Goal: Check status: Check status

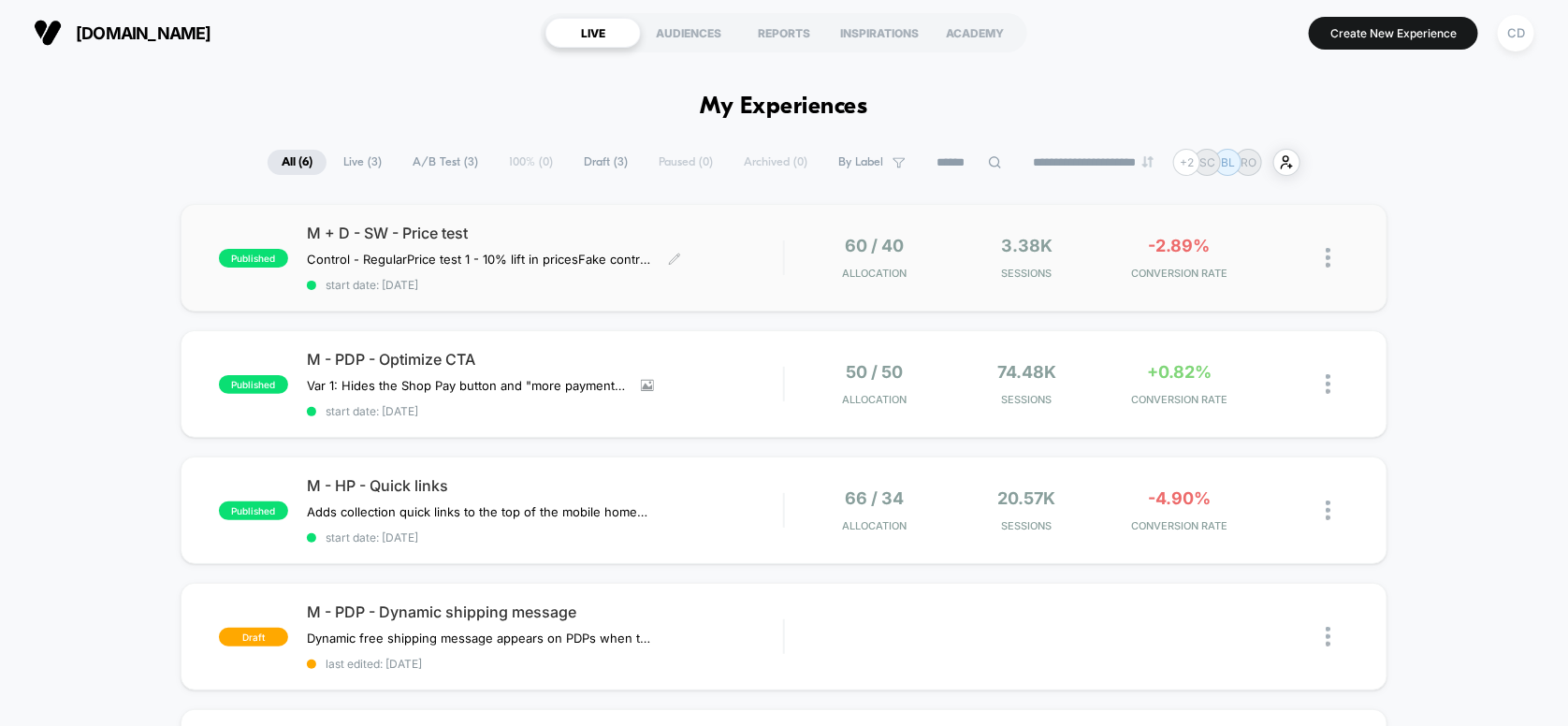
click at [684, 238] on span "M + D - SW - Price test" at bounding box center [546, 233] width 478 height 19
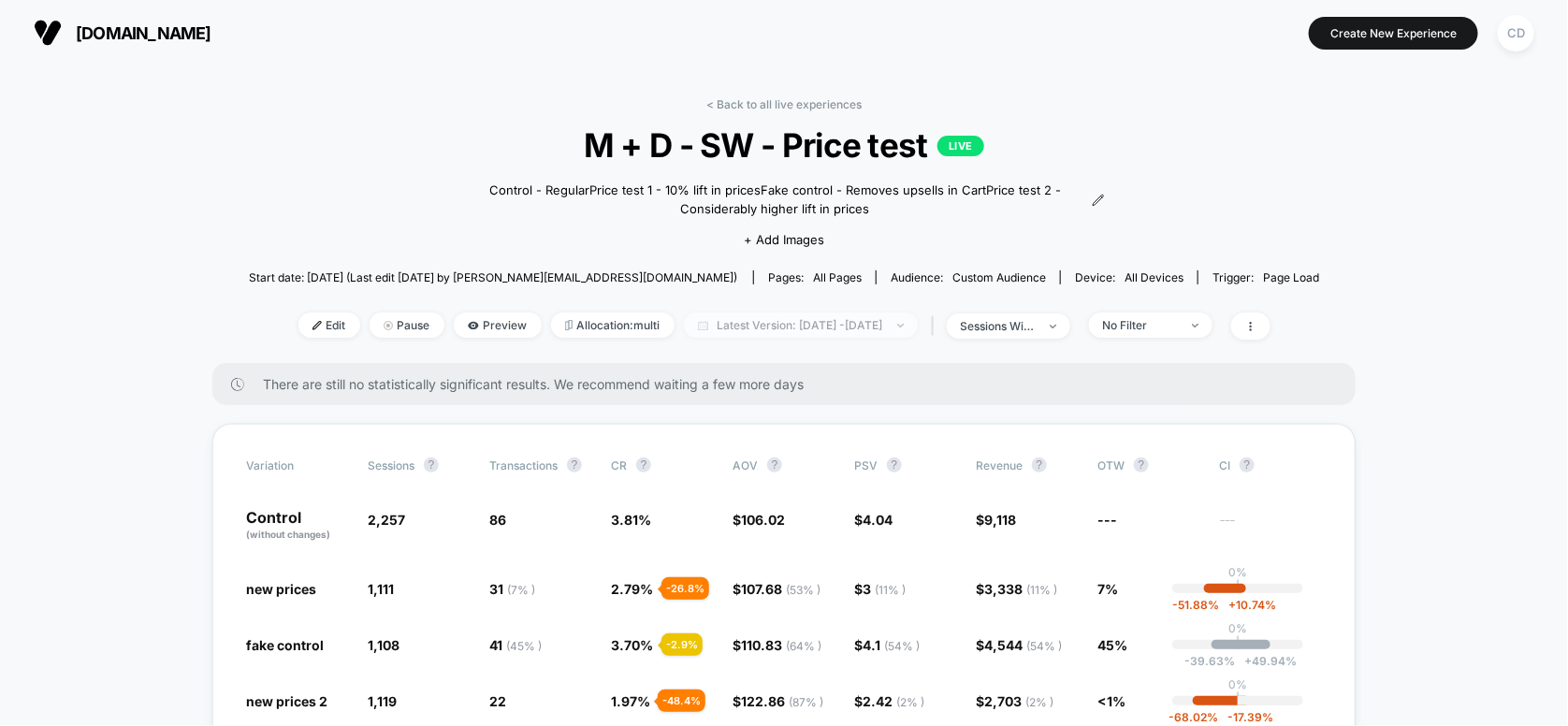
click at [779, 320] on span "Latest Version: [DATE] - [DATE]" at bounding box center [801, 325] width 234 height 25
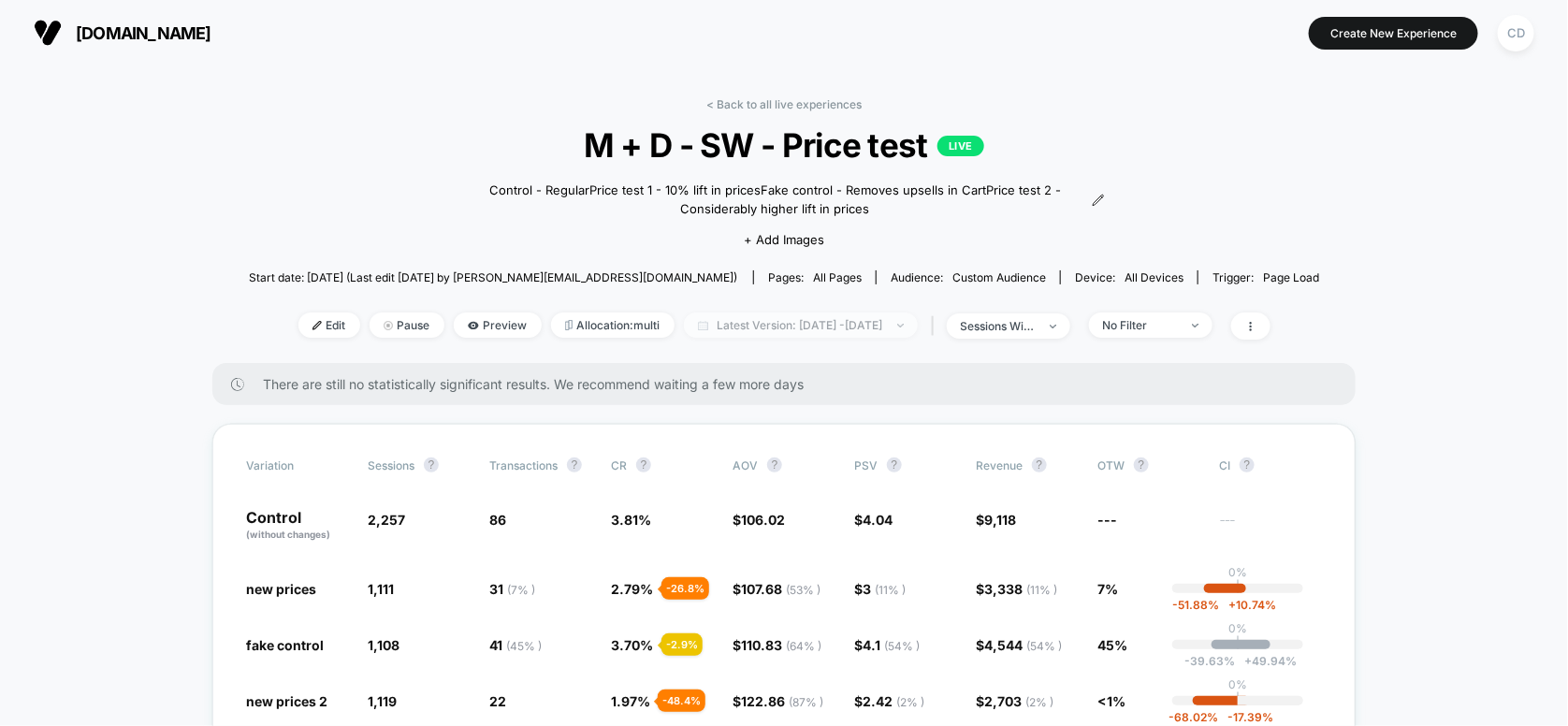
click at [758, 323] on span "Latest Version: [DATE] - [DATE]" at bounding box center [801, 325] width 234 height 25
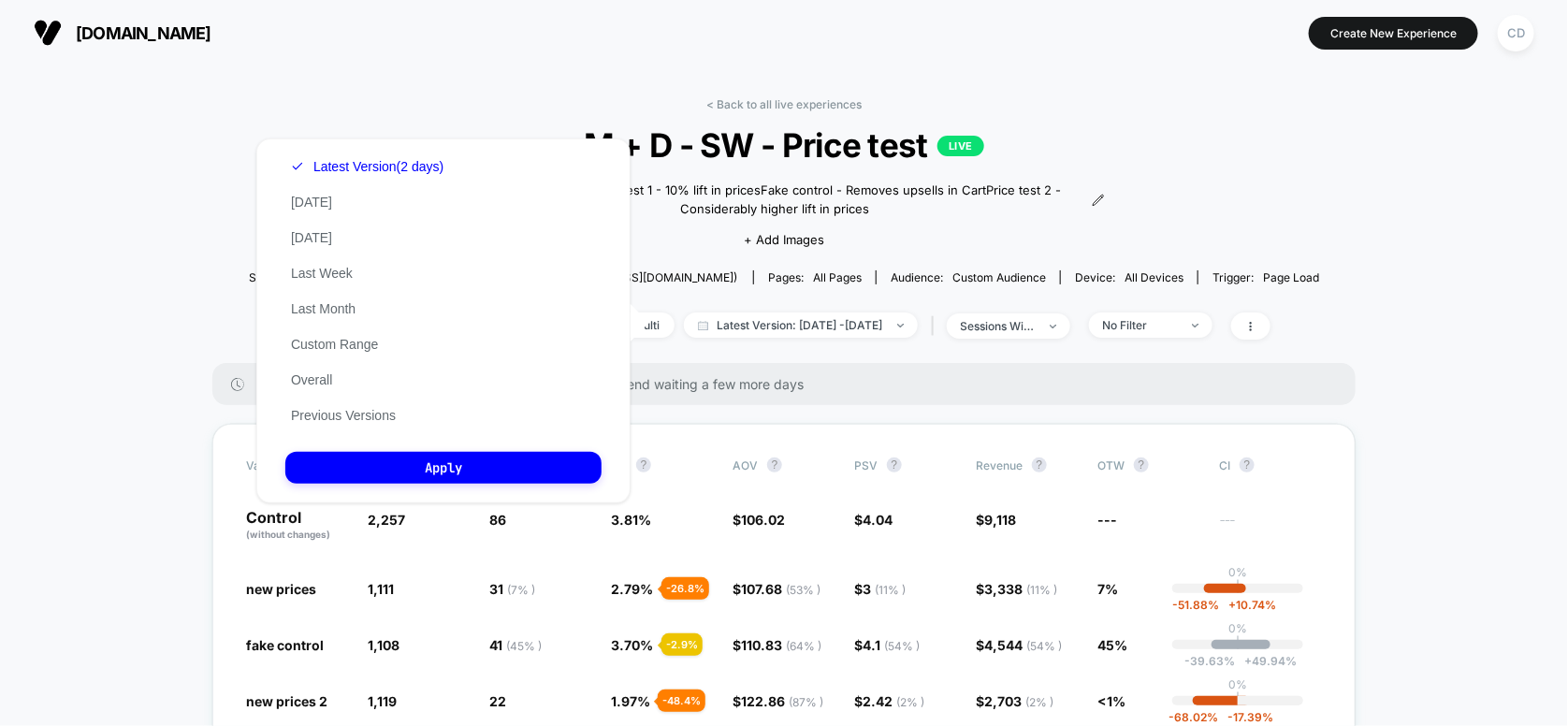
click at [367, 310] on div "Latest Version (2 days) [DATE] [DATE] Last Week Last Month Custom Range Overall…" at bounding box center [367, 291] width 164 height 285
click at [340, 310] on button "Last Month" at bounding box center [323, 309] width 76 height 17
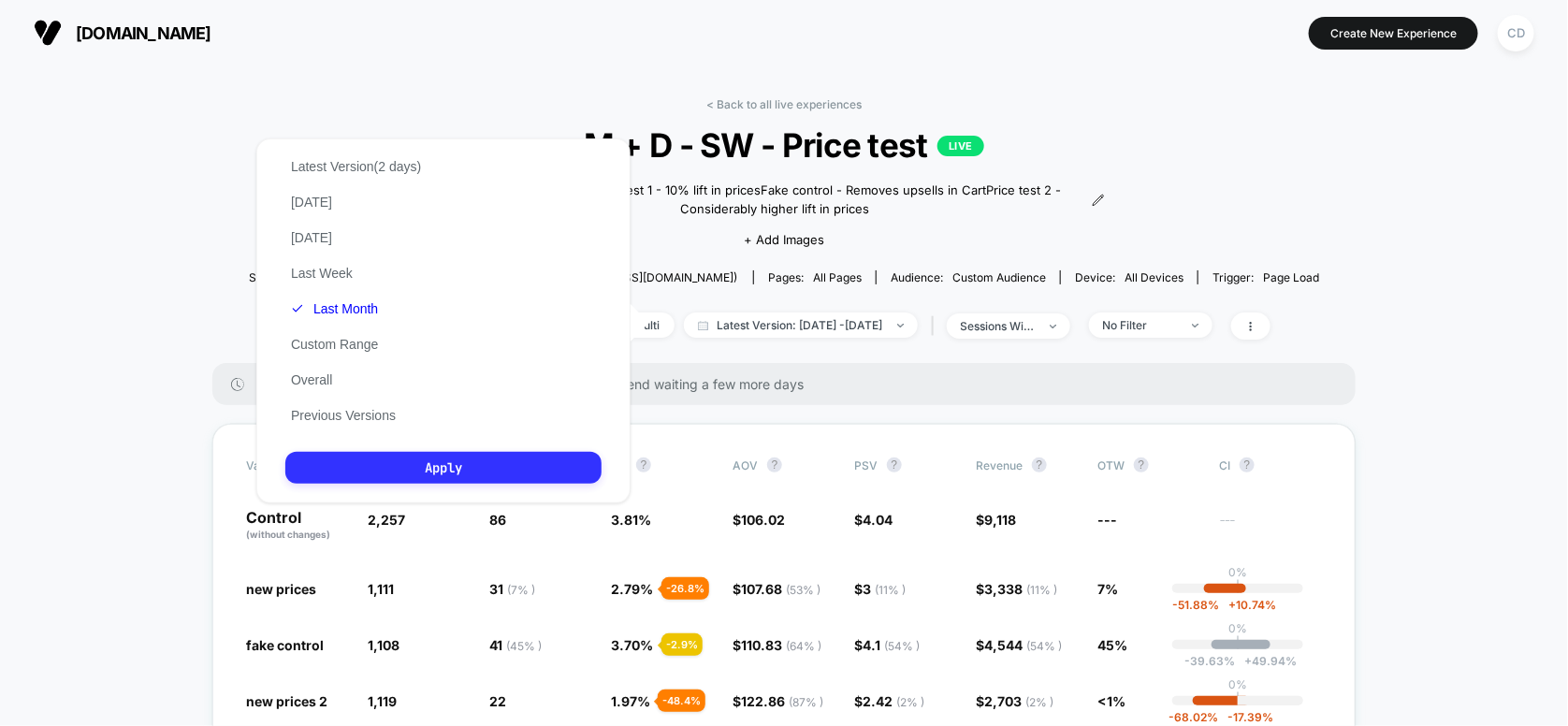
click at [394, 476] on button "Apply" at bounding box center [444, 467] width 316 height 32
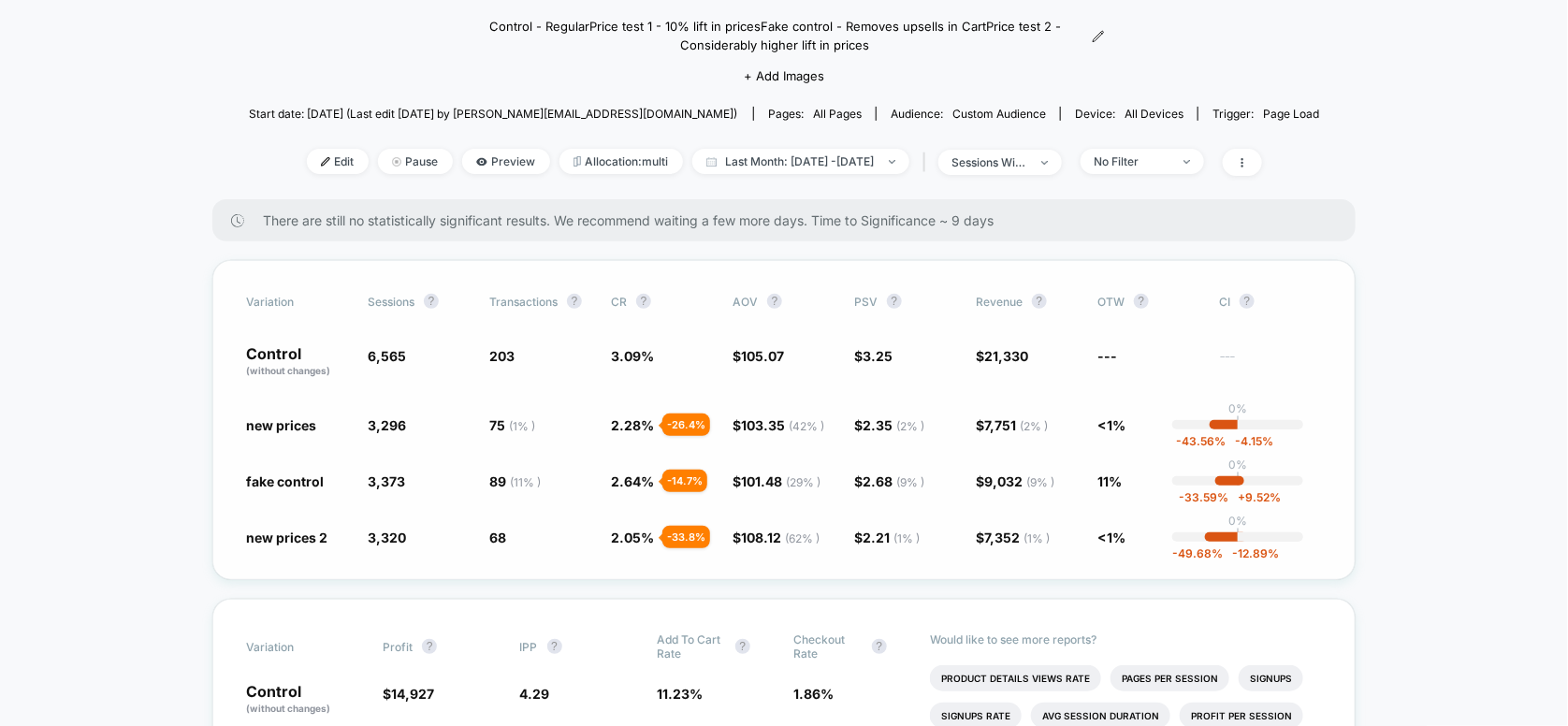
scroll to position [125, 0]
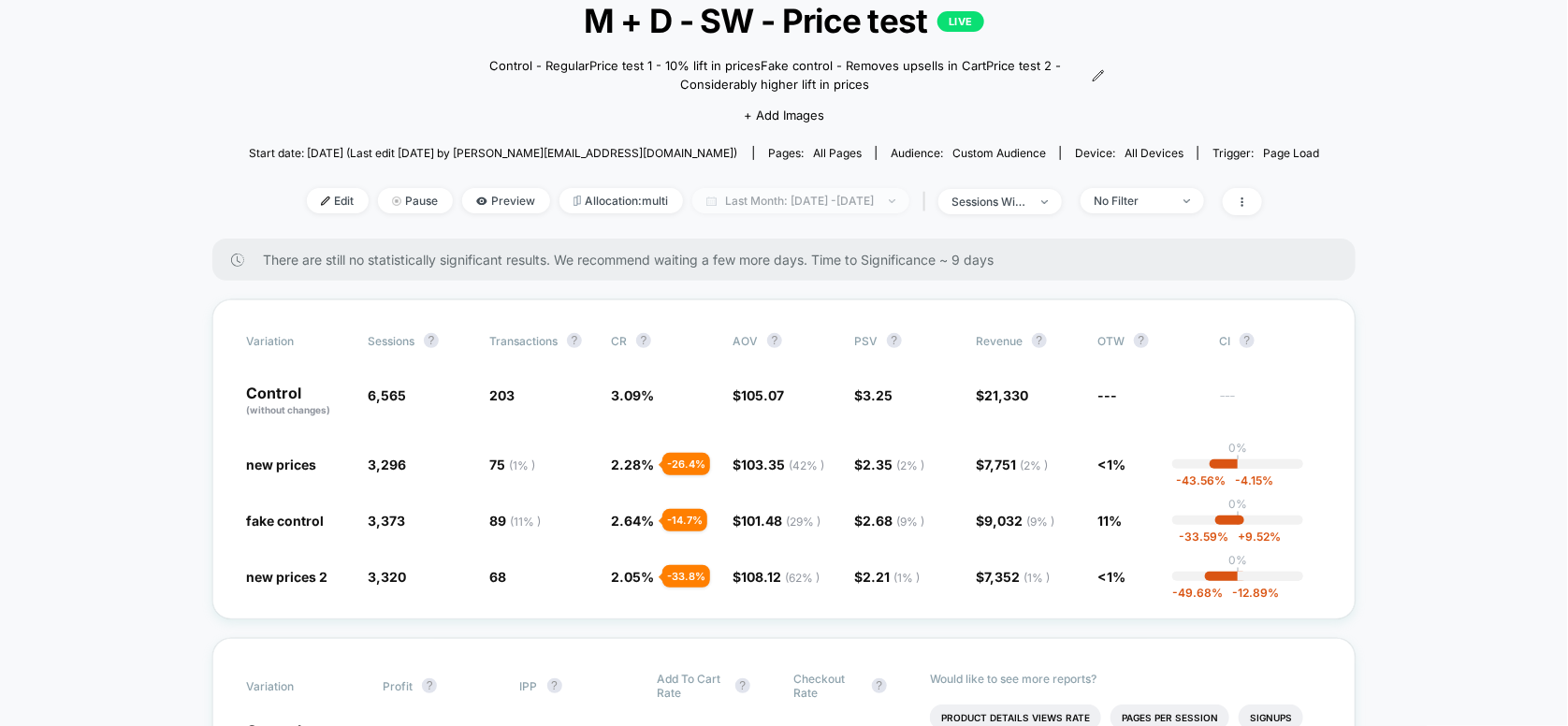
click at [747, 200] on span "Last Month: [DATE] - [DATE]" at bounding box center [801, 200] width 217 height 25
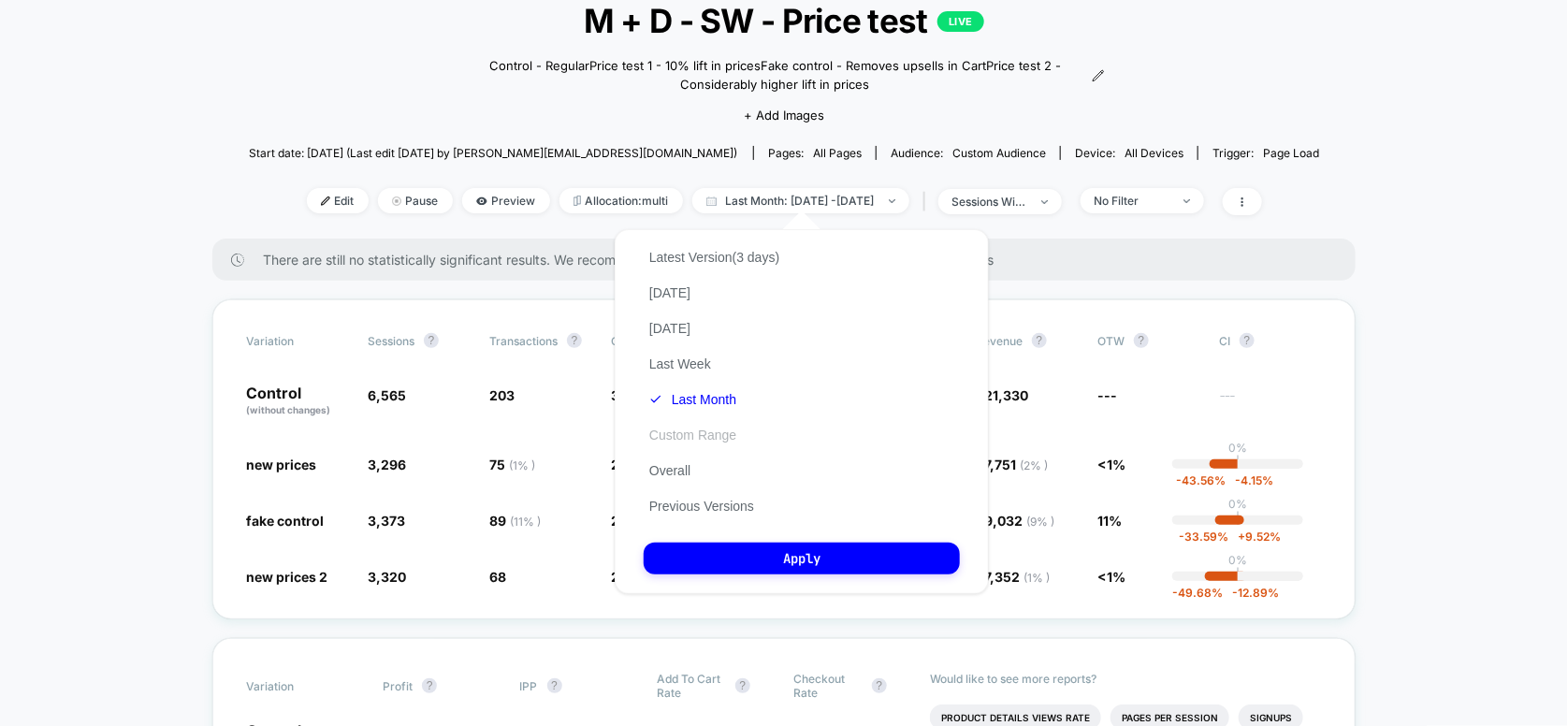
click at [671, 438] on button "Custom Range" at bounding box center [692, 435] width 98 height 17
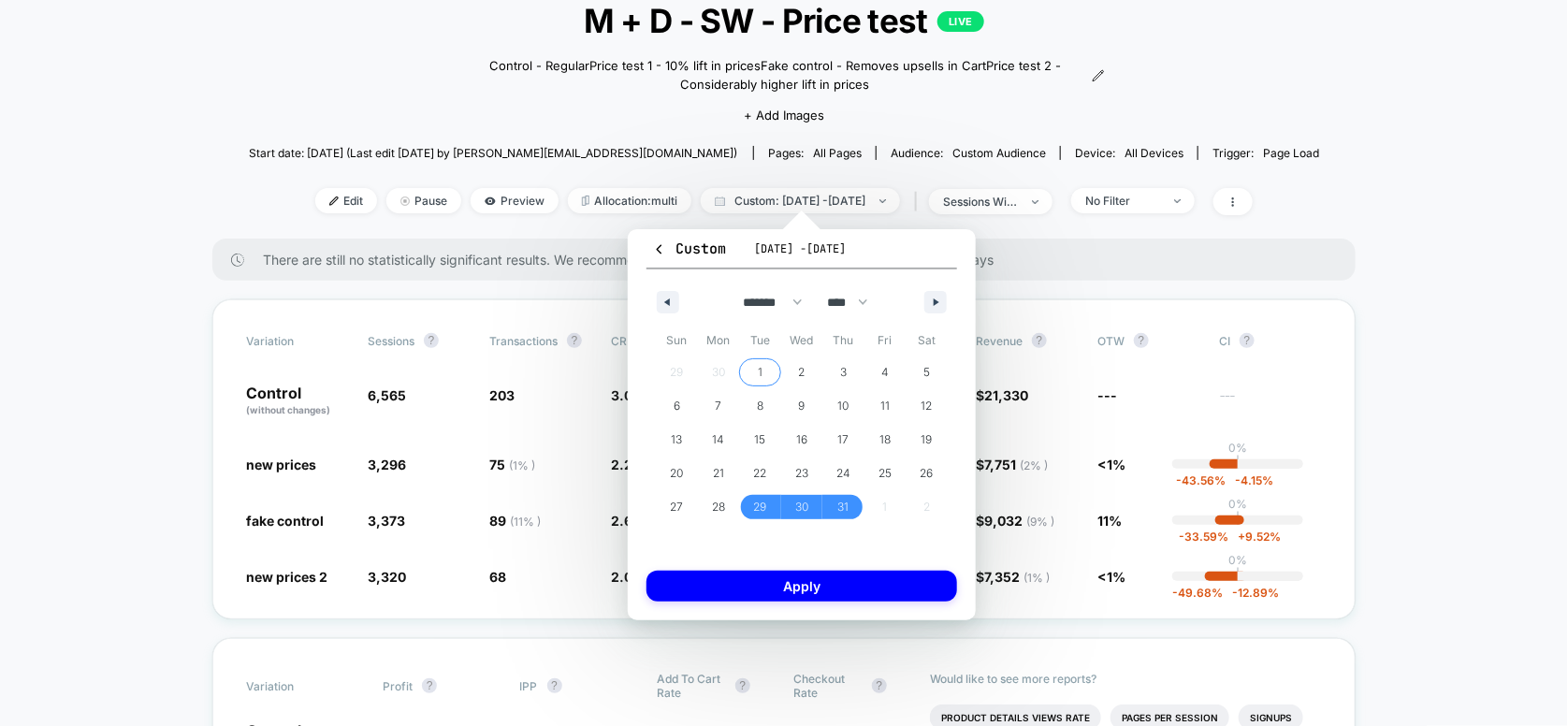
click at [758, 365] on span "1" at bounding box center [760, 372] width 5 height 34
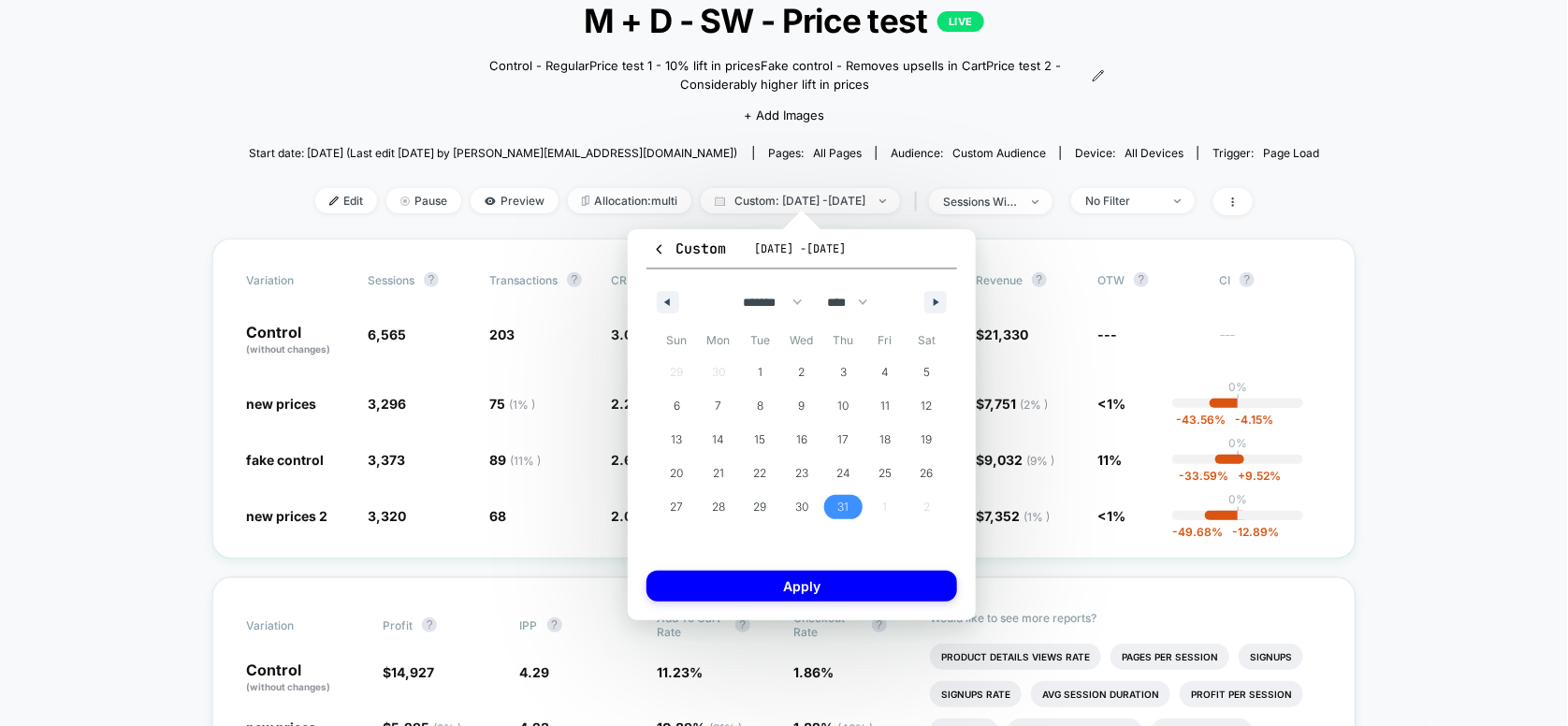
click at [840, 504] on span "31" at bounding box center [844, 506] width 12 height 34
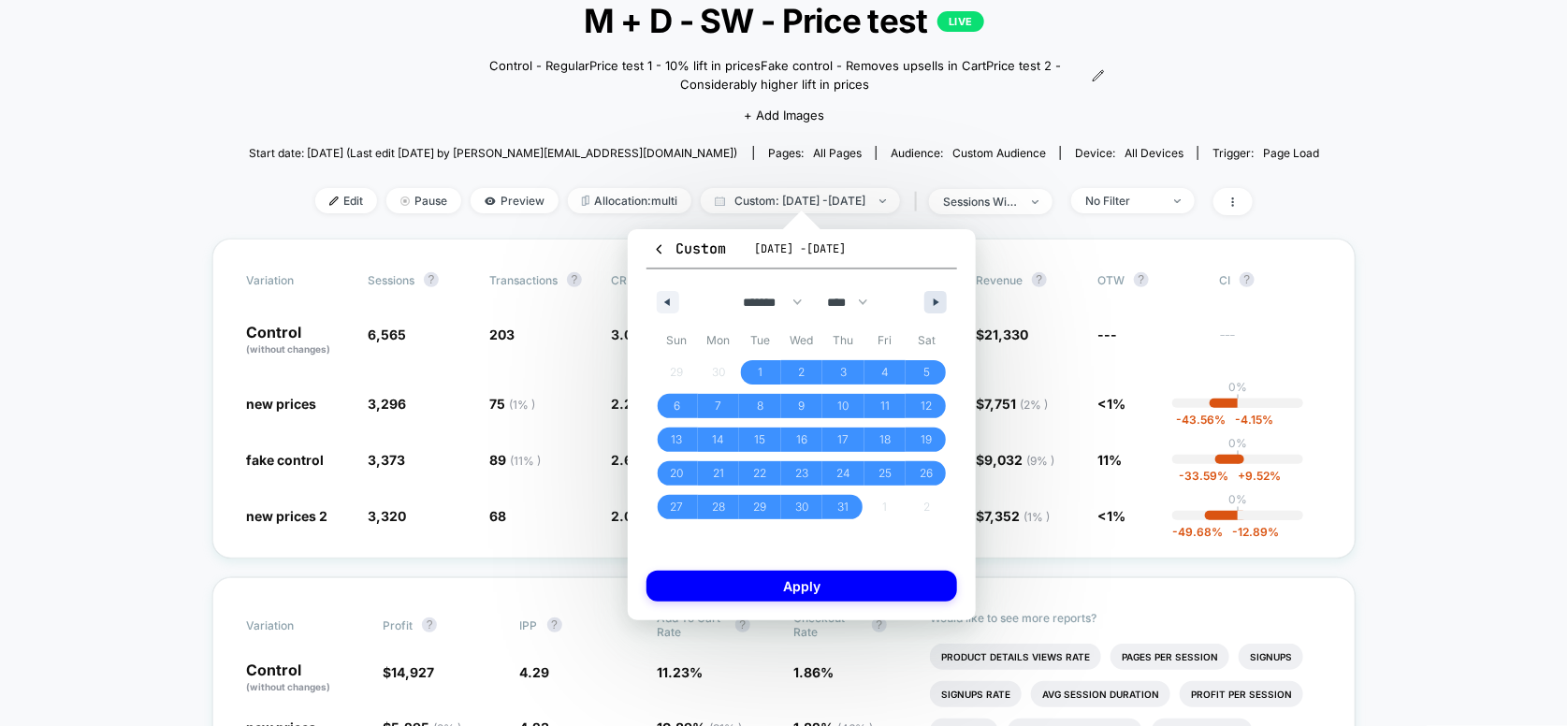
click at [935, 303] on icon "button" at bounding box center [939, 302] width 10 height 8
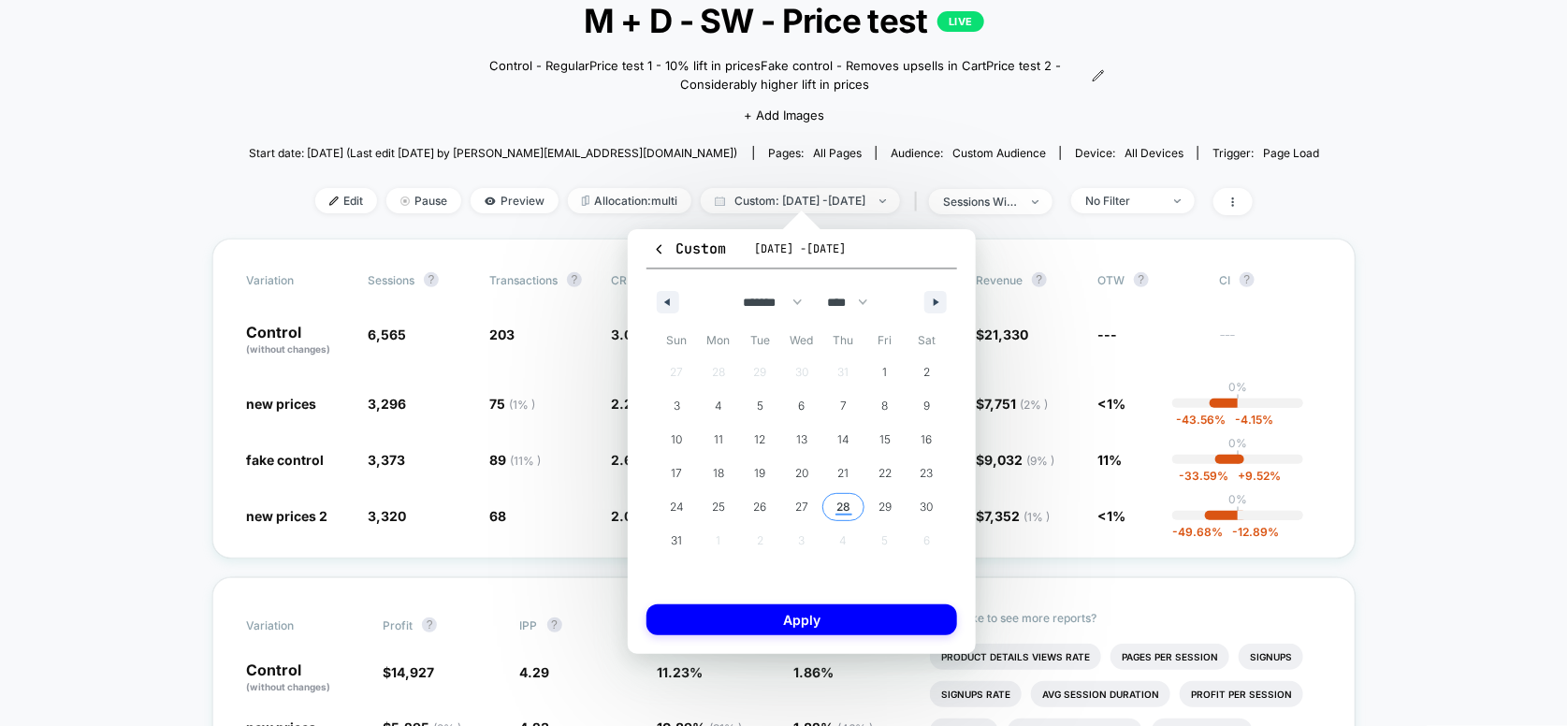
click at [836, 504] on span "28" at bounding box center [843, 506] width 14 height 34
click at [664, 300] on icon "button" at bounding box center [666, 302] width 10 height 8
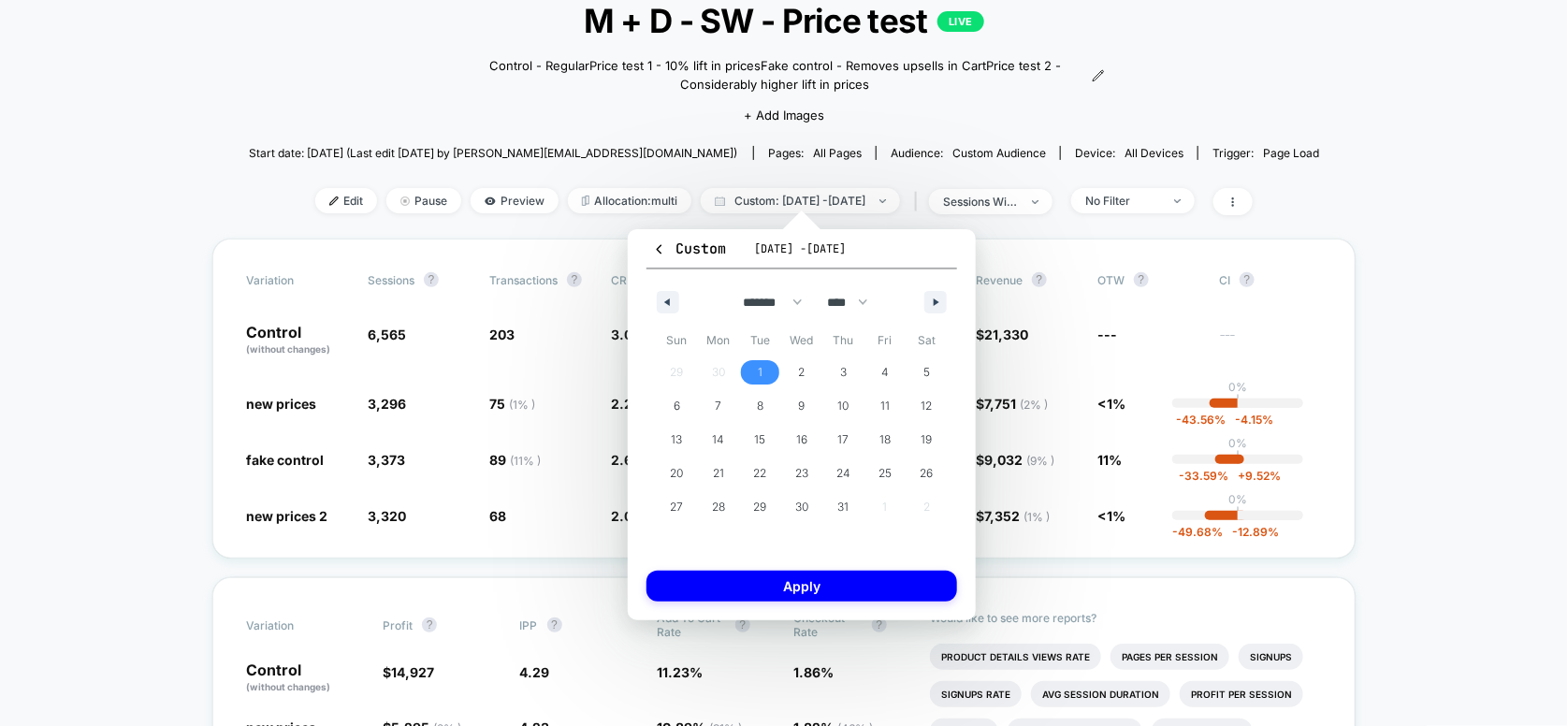
click at [760, 372] on span "1" at bounding box center [760, 372] width 5 height 34
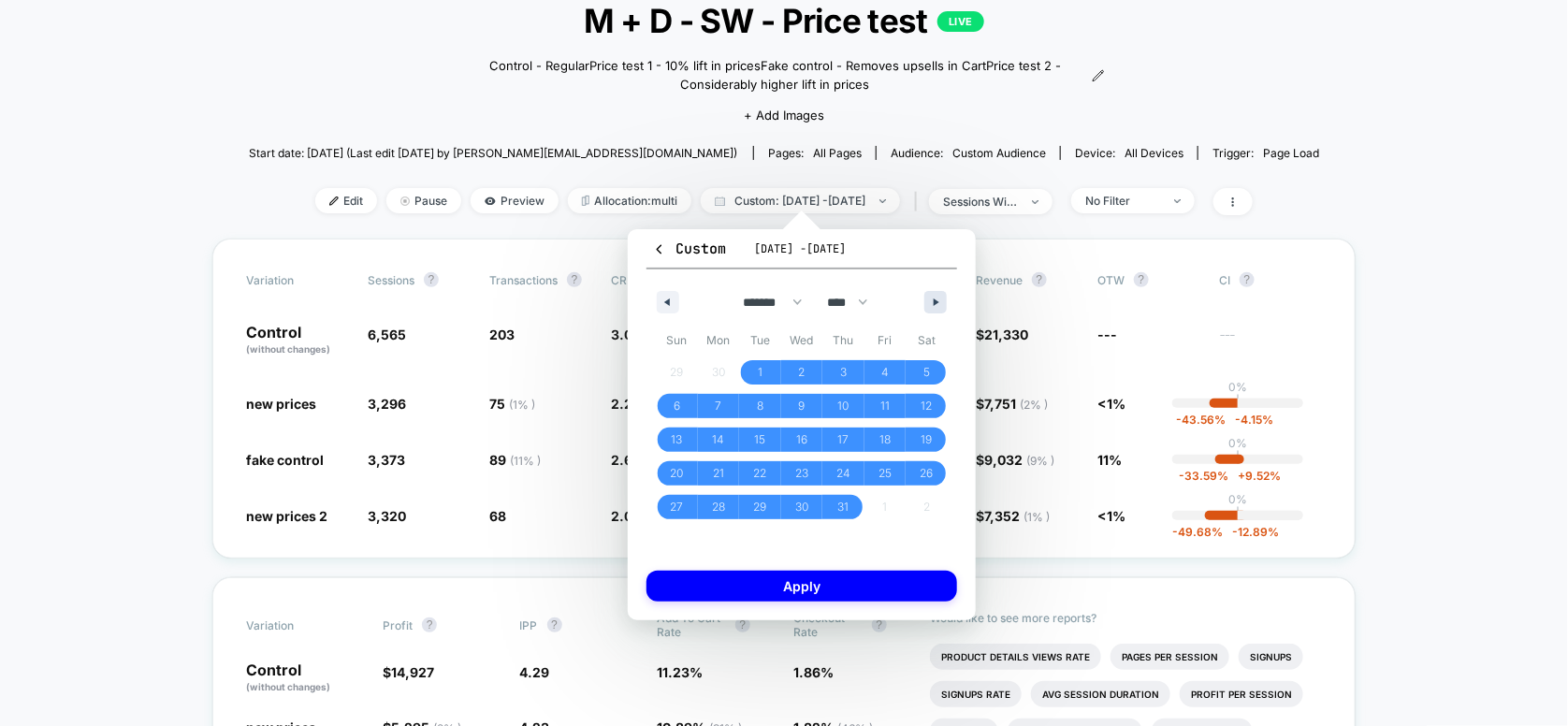
click at [931, 302] on button "button" at bounding box center [935, 301] width 22 height 22
select select "*"
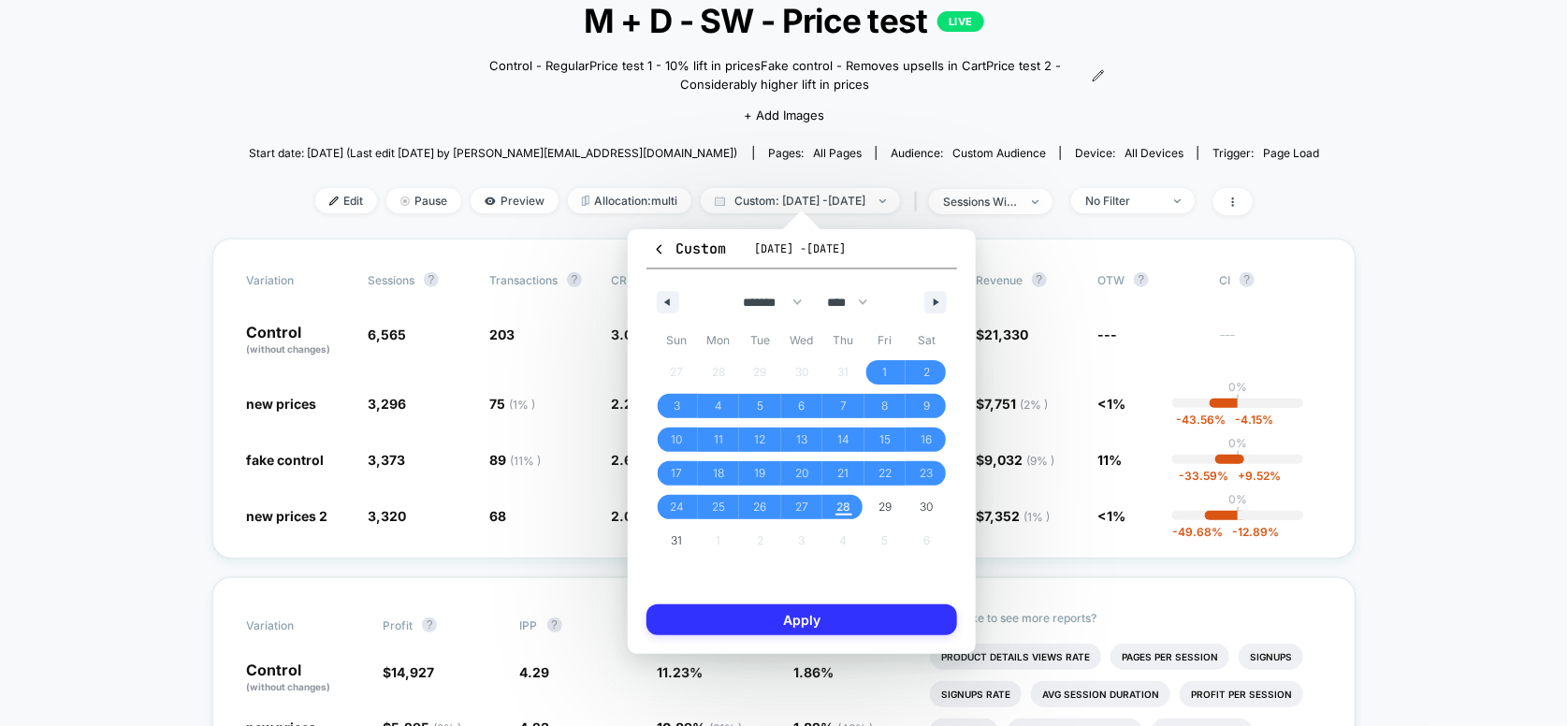
click at [831, 608] on button "Apply" at bounding box center [802, 620] width 311 height 31
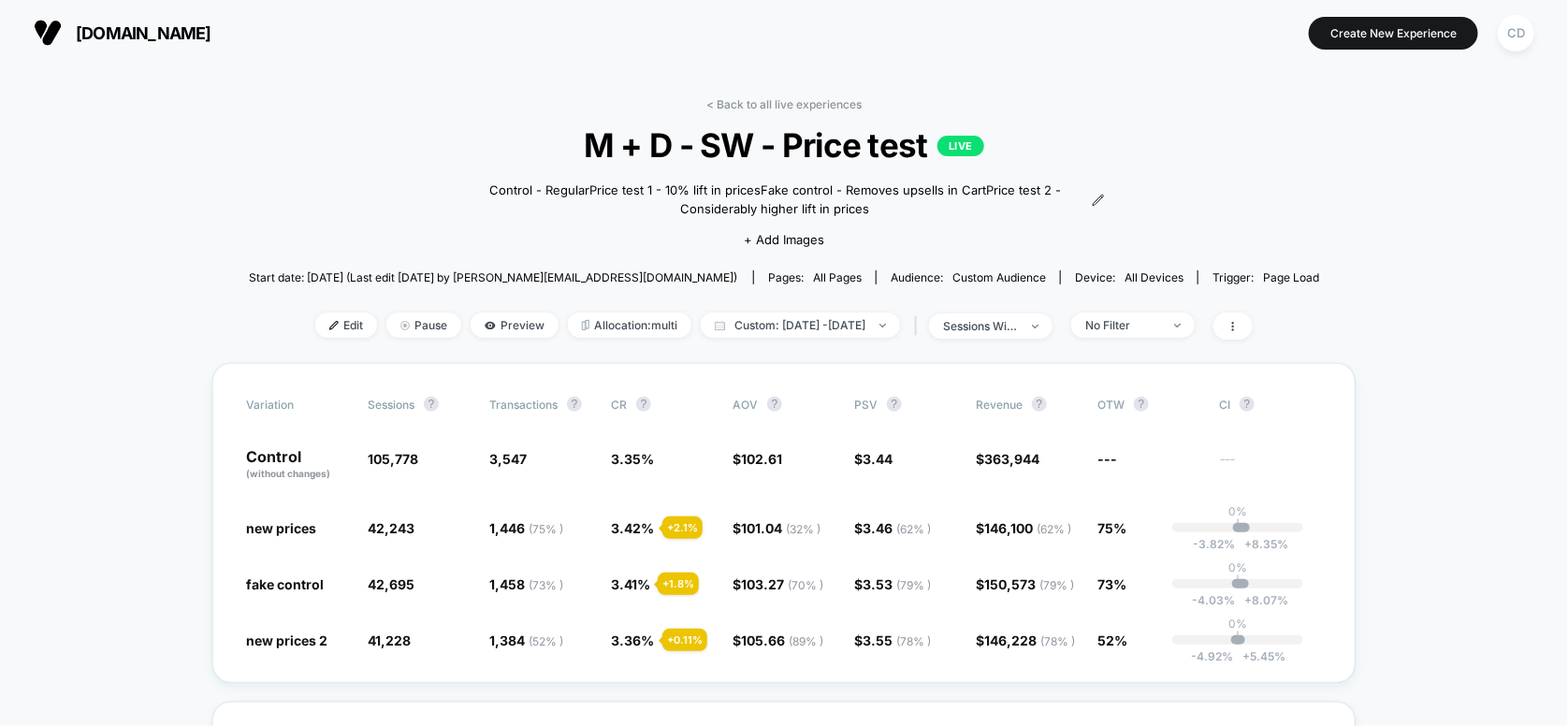
click at [779, 340] on div "< Back to all live experiences M + D - SW - Price test LIVE Control - Regular P…" at bounding box center [784, 229] width 1071 height 266
click at [770, 329] on span "Custom: [DATE] - [DATE]" at bounding box center [801, 325] width 199 height 25
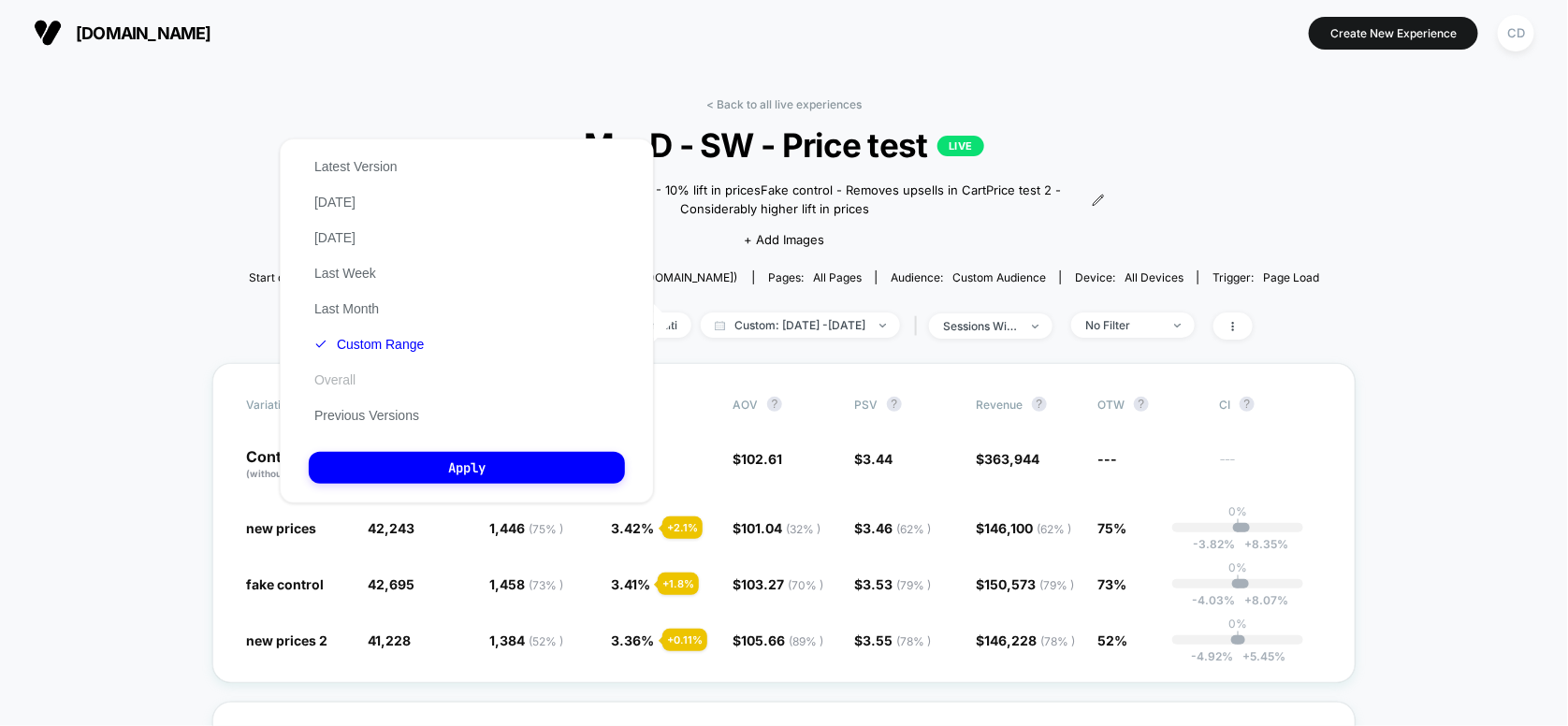
click at [329, 380] on button "Overall" at bounding box center [335, 380] width 53 height 17
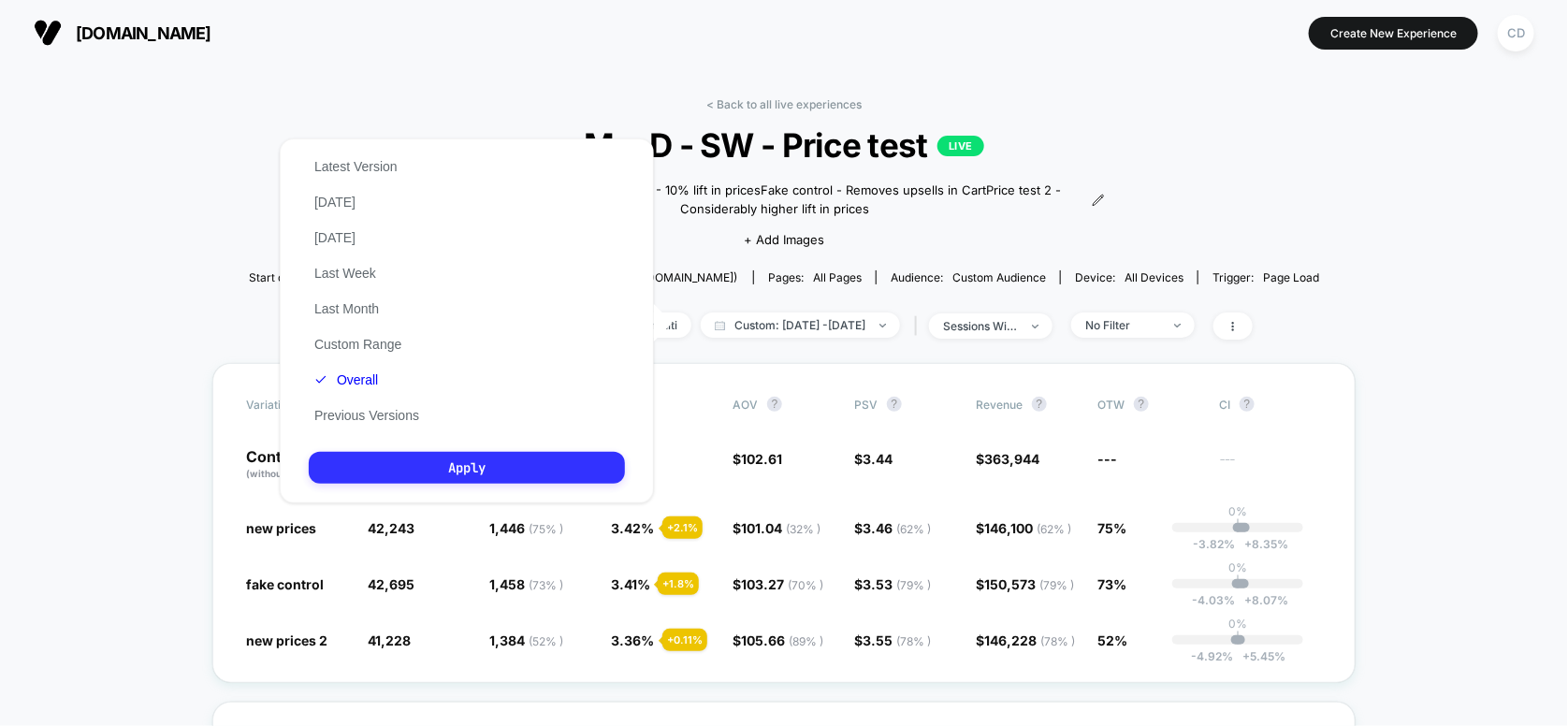
click at [432, 472] on button "Apply" at bounding box center [467, 467] width 316 height 32
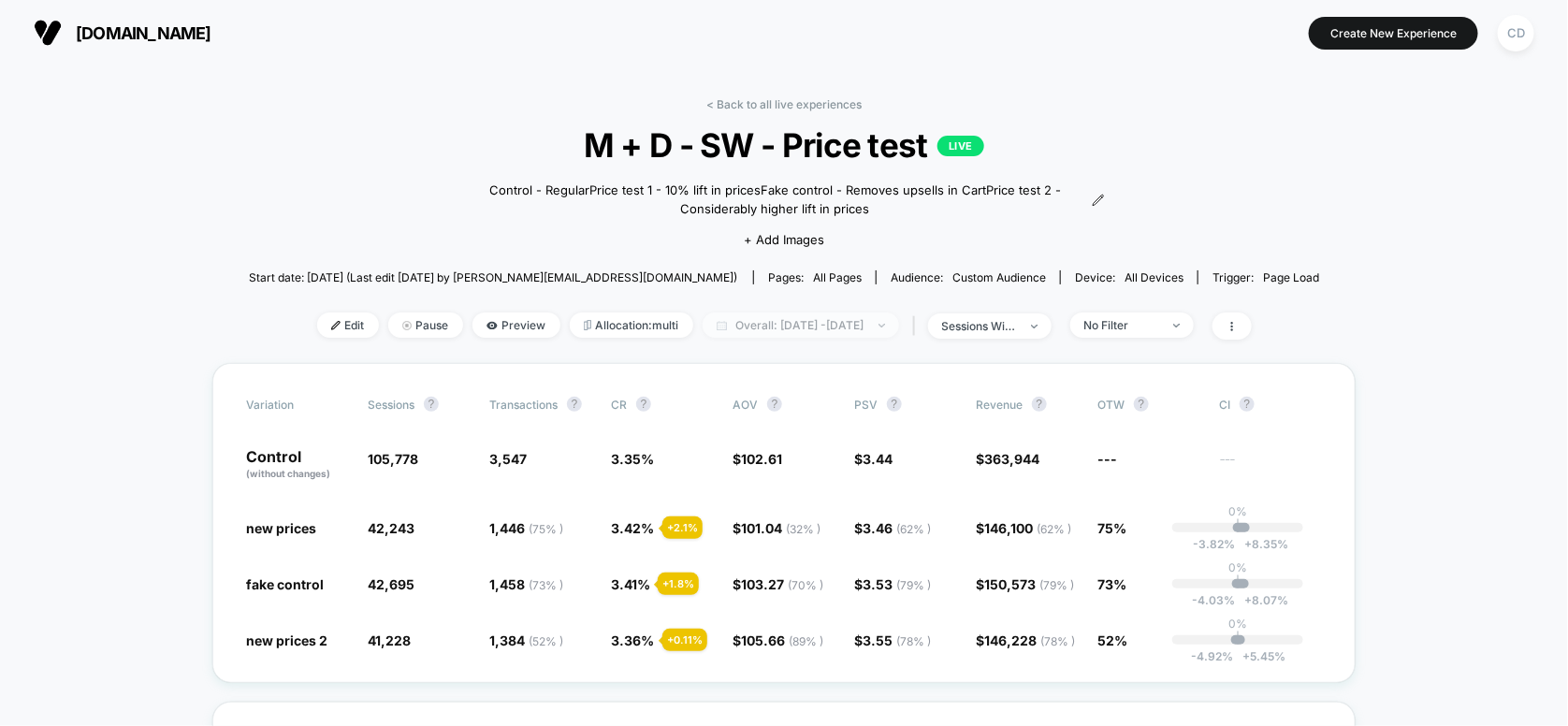
click at [735, 334] on span "Overall: [DATE] - [DATE]" at bounding box center [801, 325] width 197 height 25
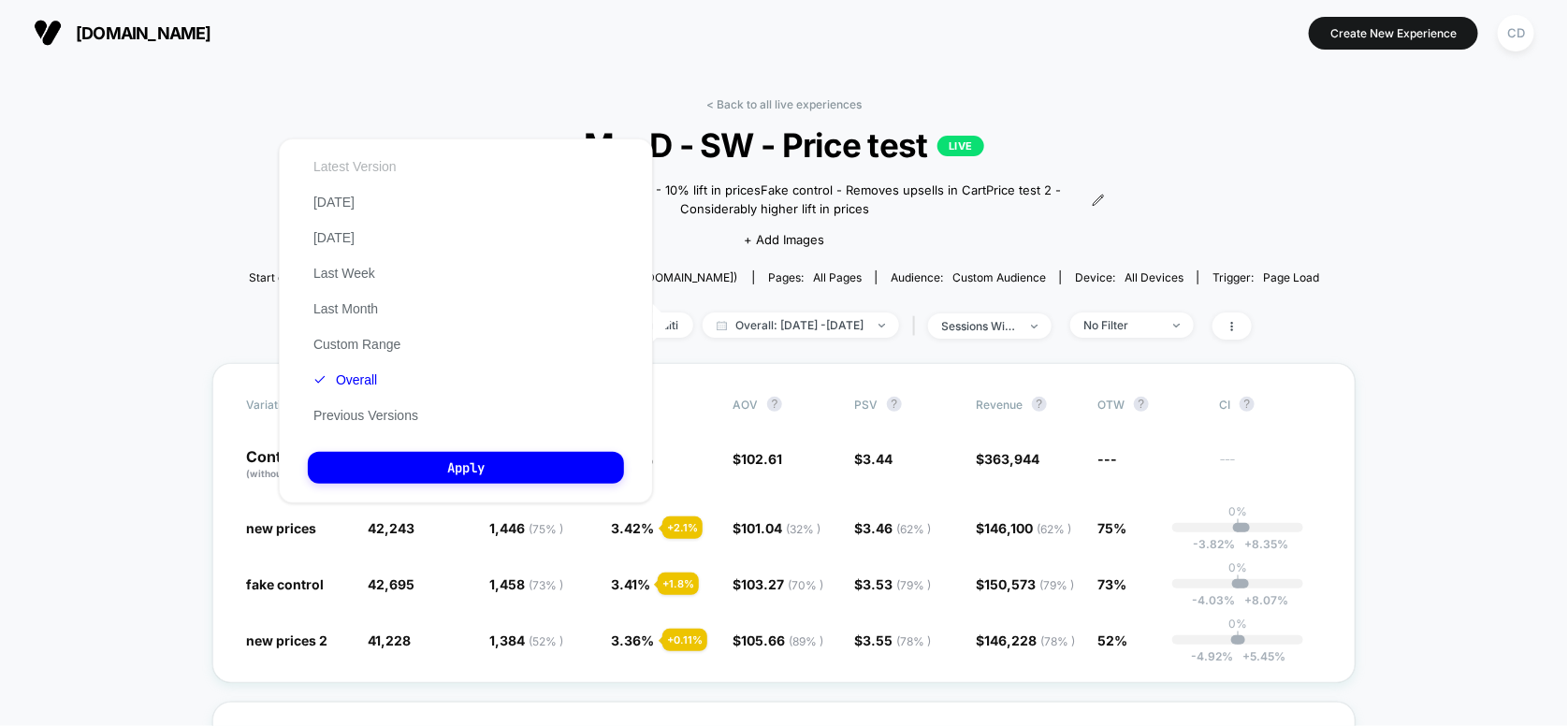
click at [365, 163] on button "Latest Version" at bounding box center [355, 167] width 95 height 17
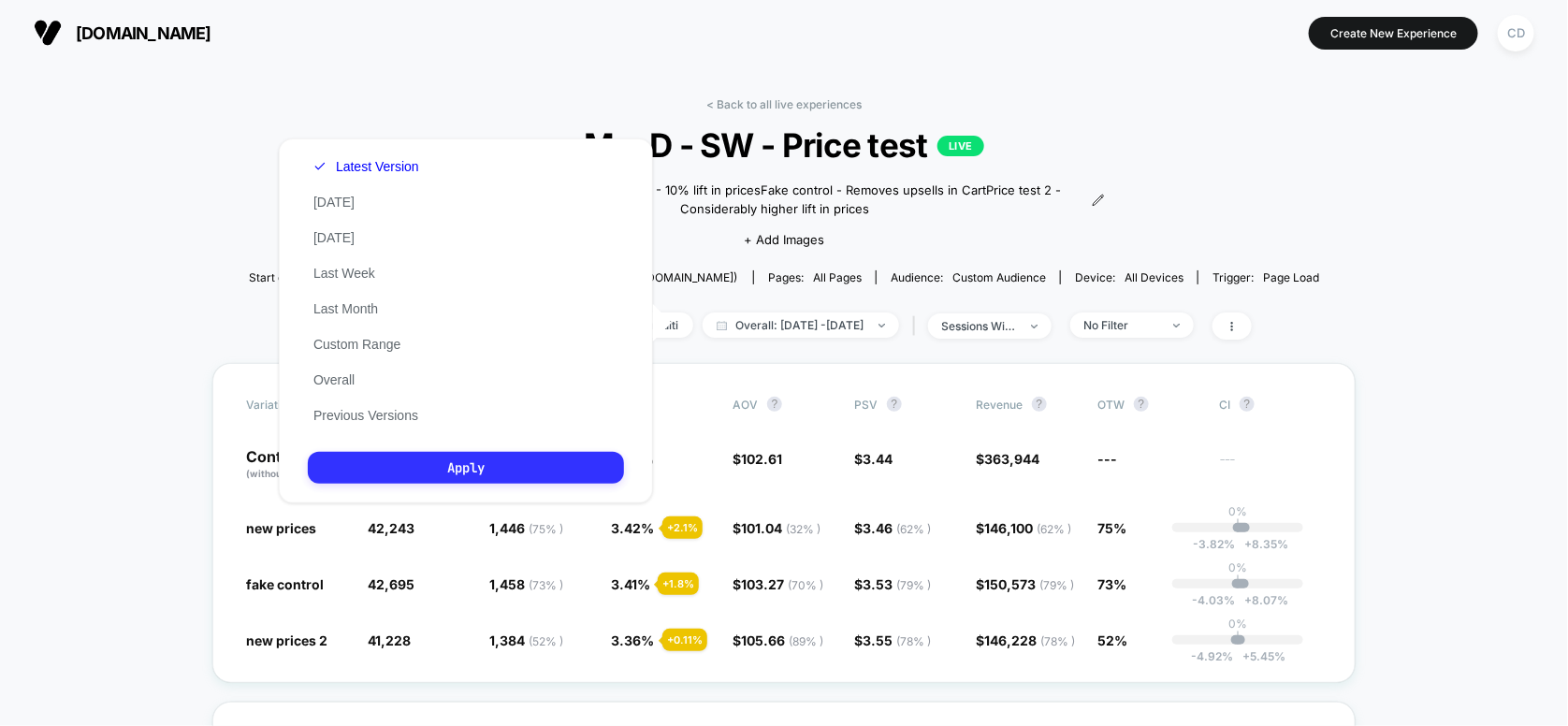
click at [404, 462] on button "Apply" at bounding box center [466, 467] width 316 height 32
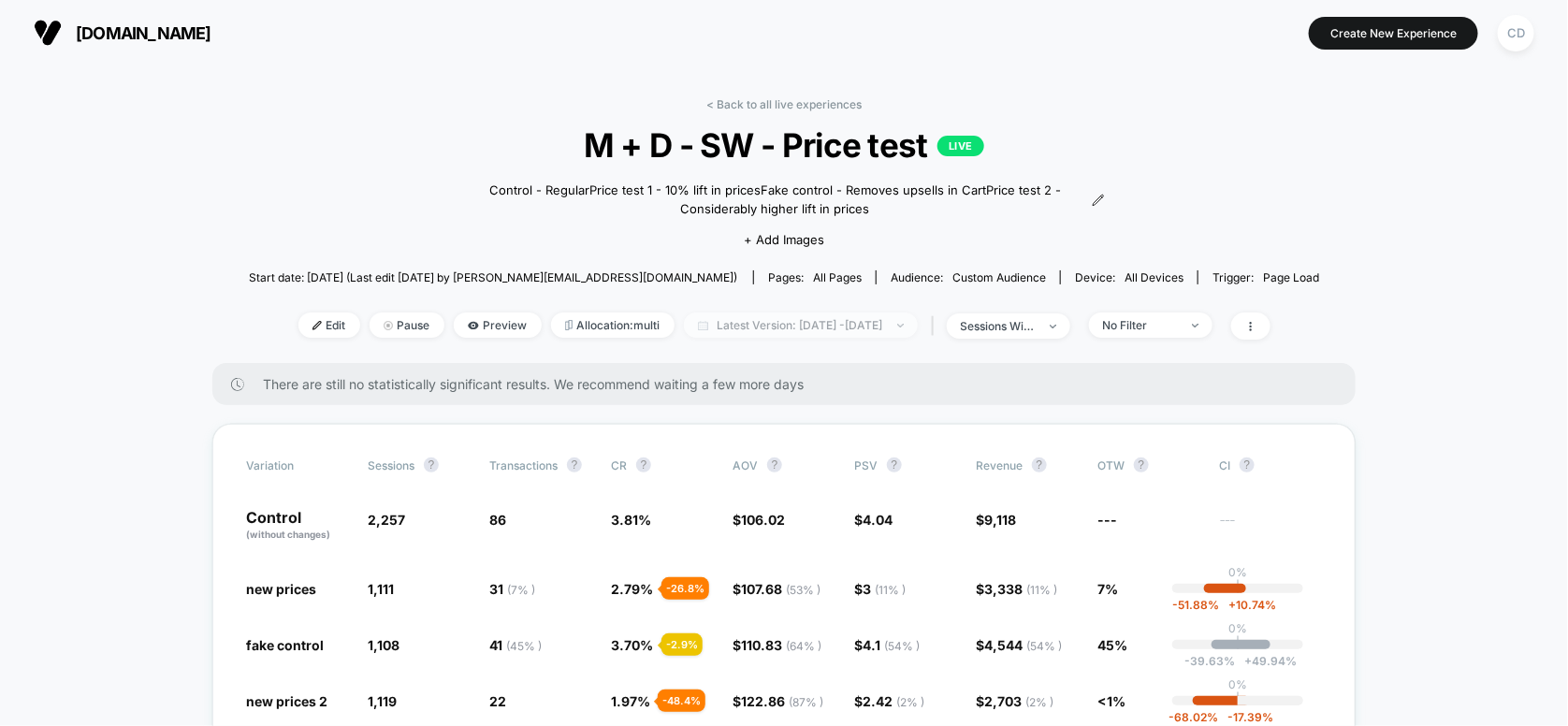
click at [762, 328] on span "Latest Version: [DATE] - [DATE]" at bounding box center [801, 325] width 234 height 25
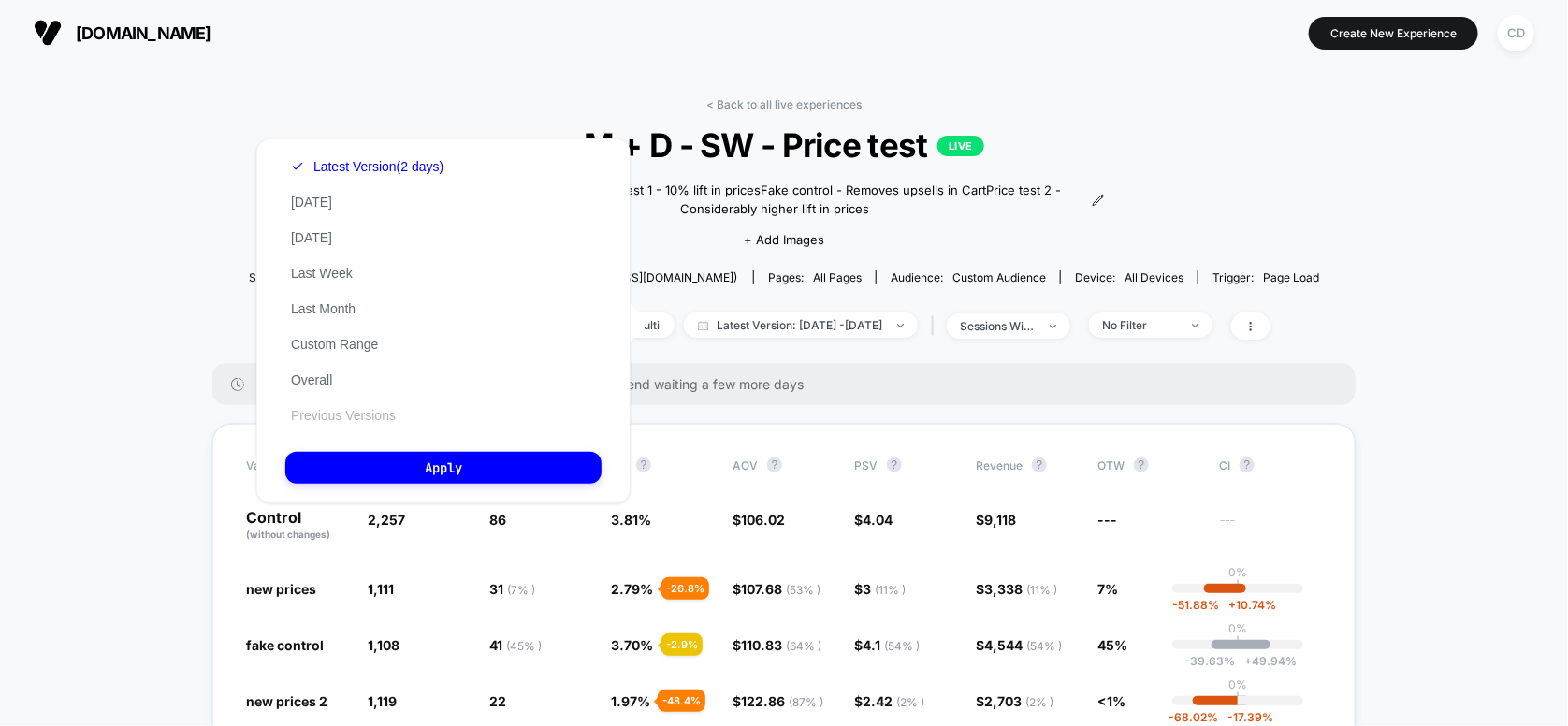
click at [335, 415] on button "Previous Versions" at bounding box center [343, 415] width 116 height 17
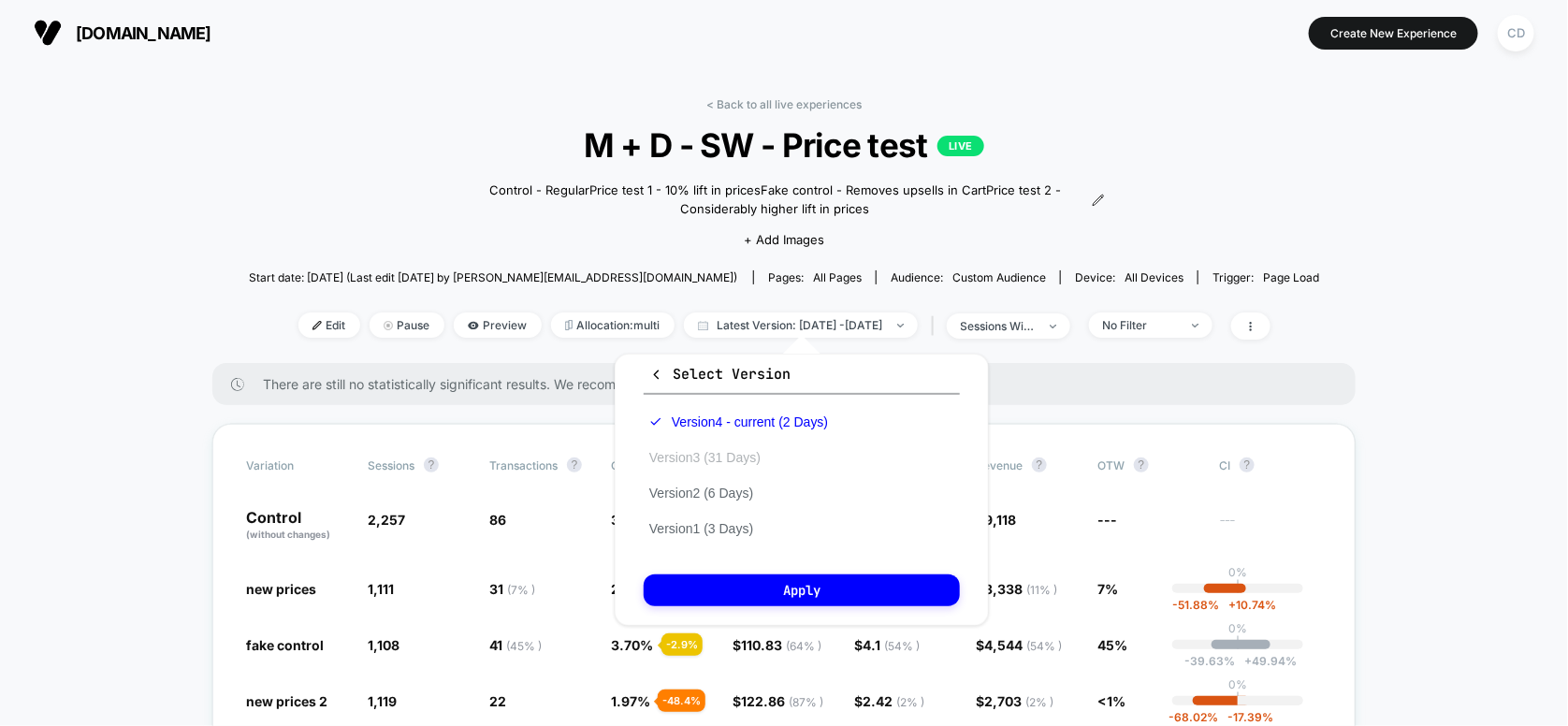
click at [691, 454] on button "Version 3 (31 Days)" at bounding box center [705, 457] width 123 height 17
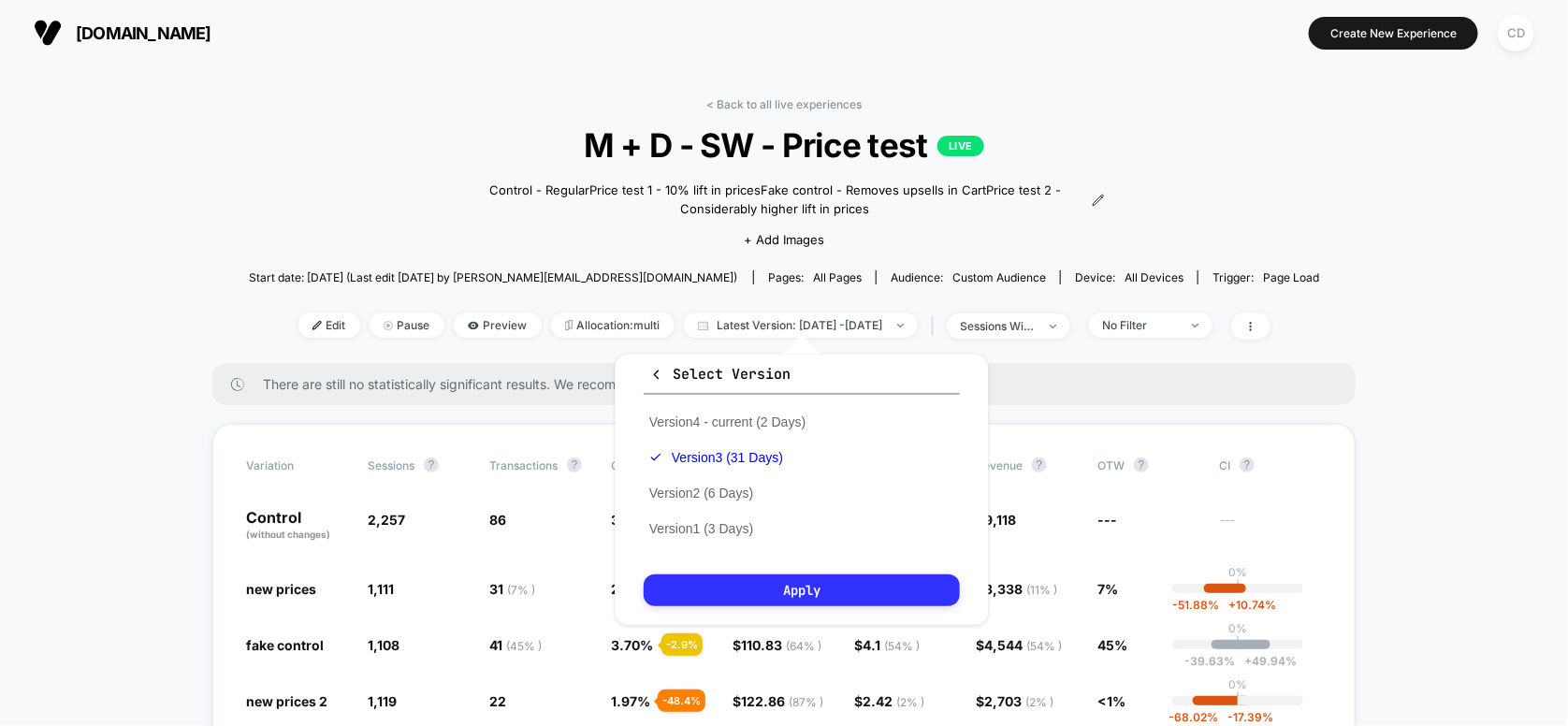
click at [763, 593] on button "Apply" at bounding box center [802, 590] width 316 height 32
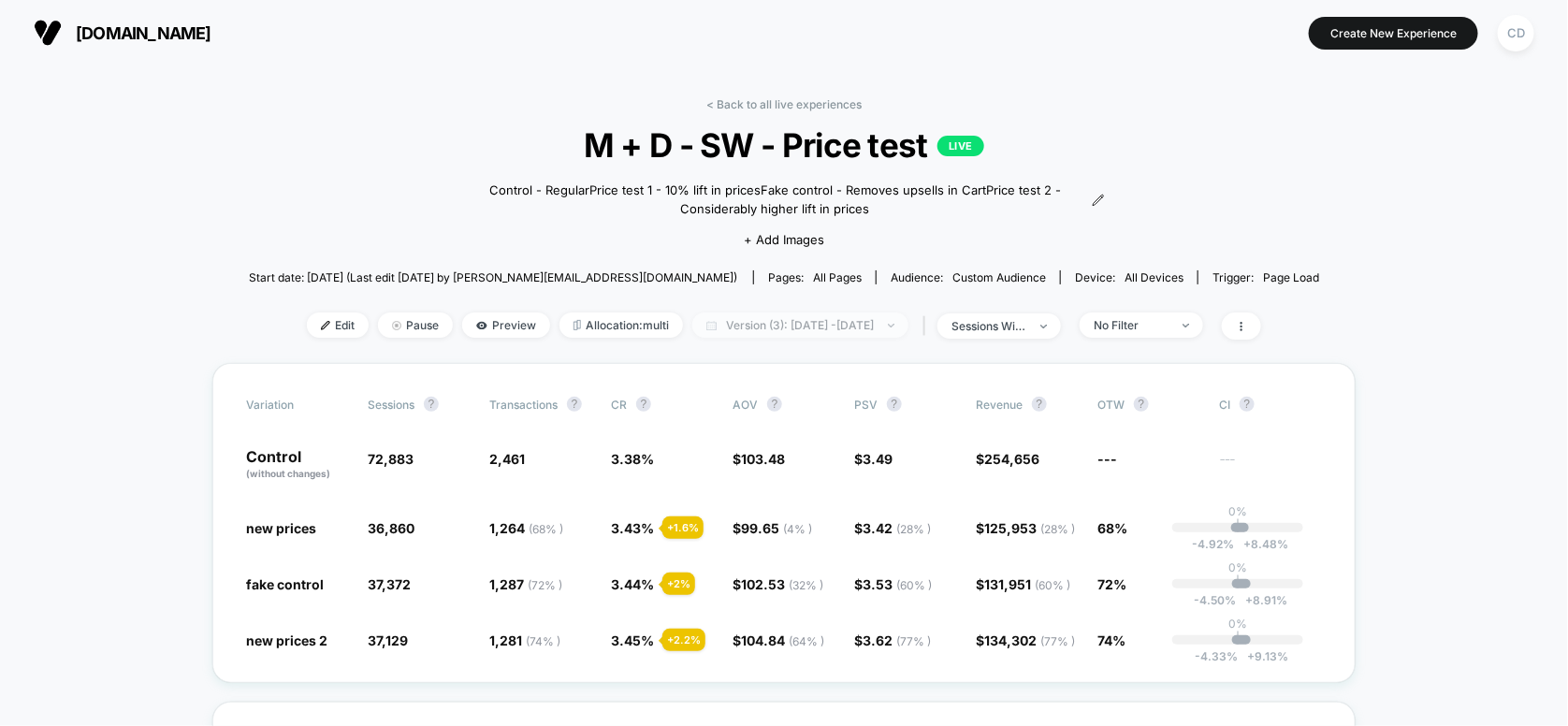
click at [794, 329] on span "Version (3): [DATE] - [DATE]" at bounding box center [800, 325] width 216 height 25
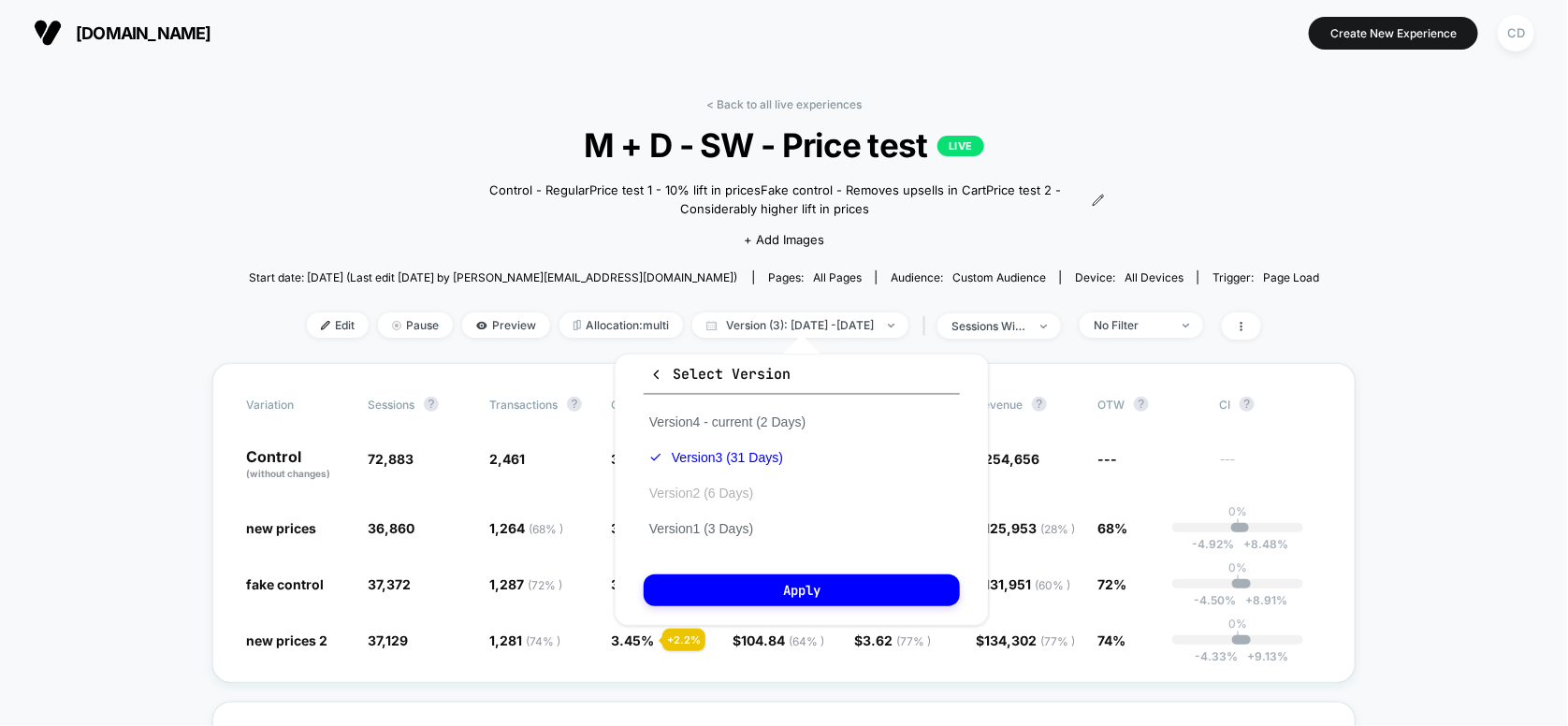
click at [700, 489] on button "Version 2 (6 Days)" at bounding box center [701, 493] width 115 height 17
click at [738, 597] on button "Apply" at bounding box center [802, 590] width 316 height 32
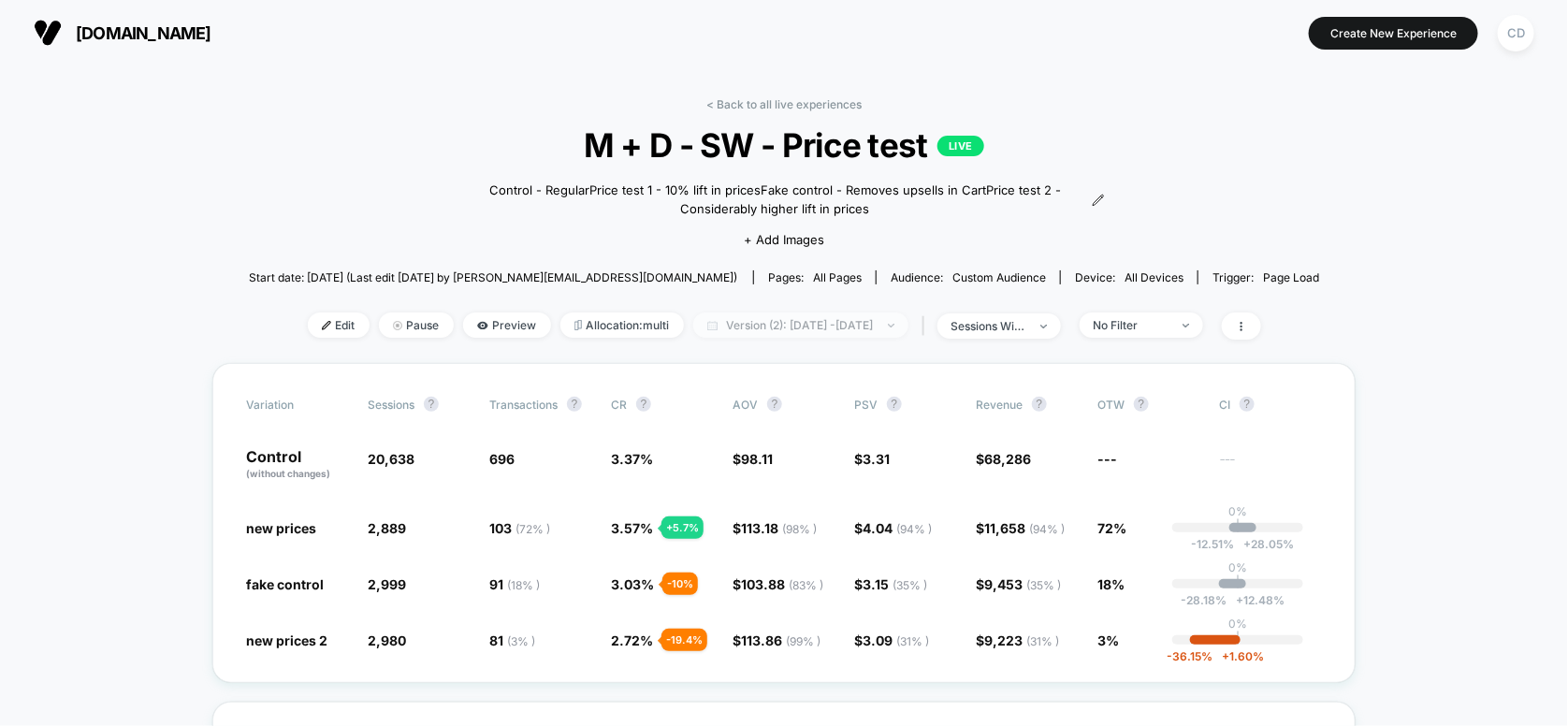
click at [772, 319] on span "Version (2): [DATE] - [DATE]" at bounding box center [801, 325] width 215 height 25
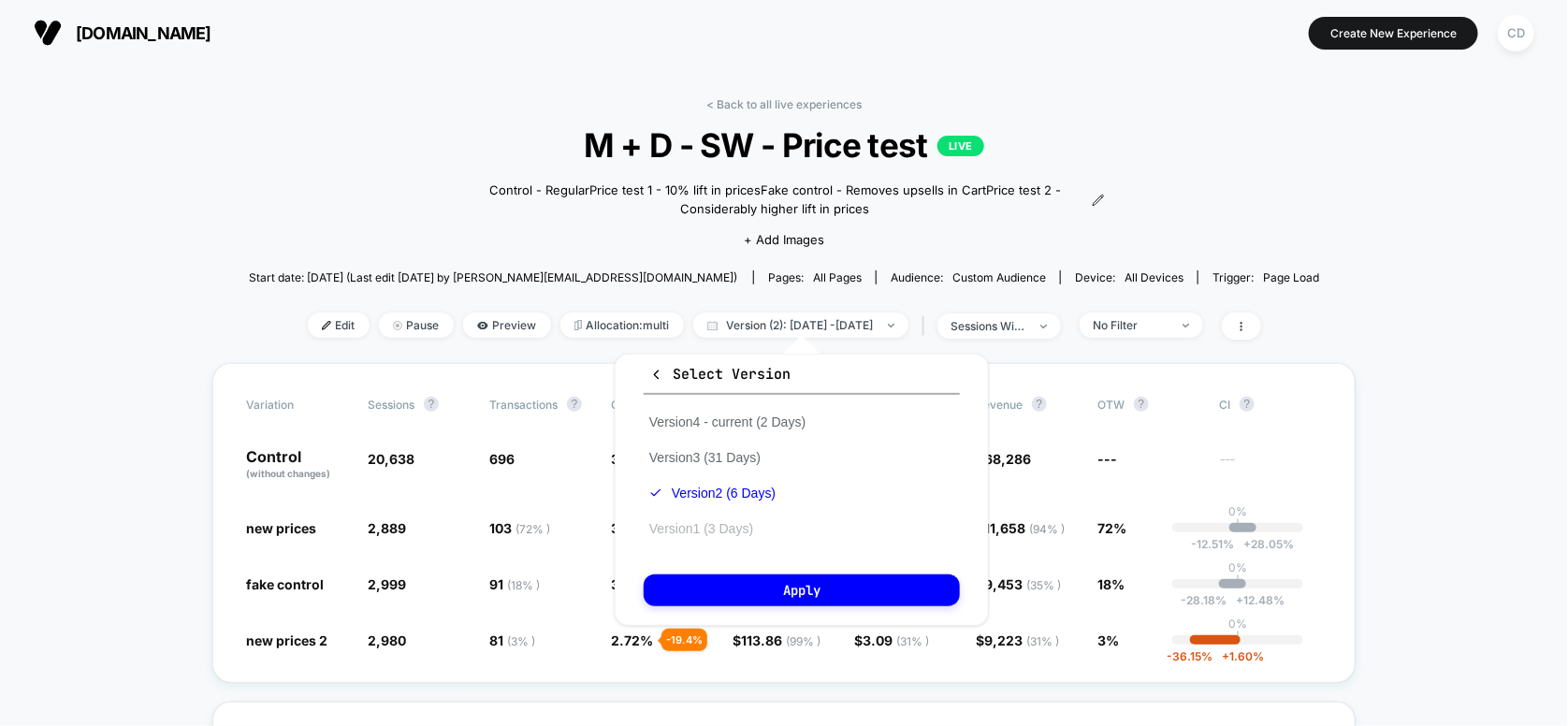
click at [714, 524] on button "Version 1 (3 Days)" at bounding box center [701, 529] width 115 height 17
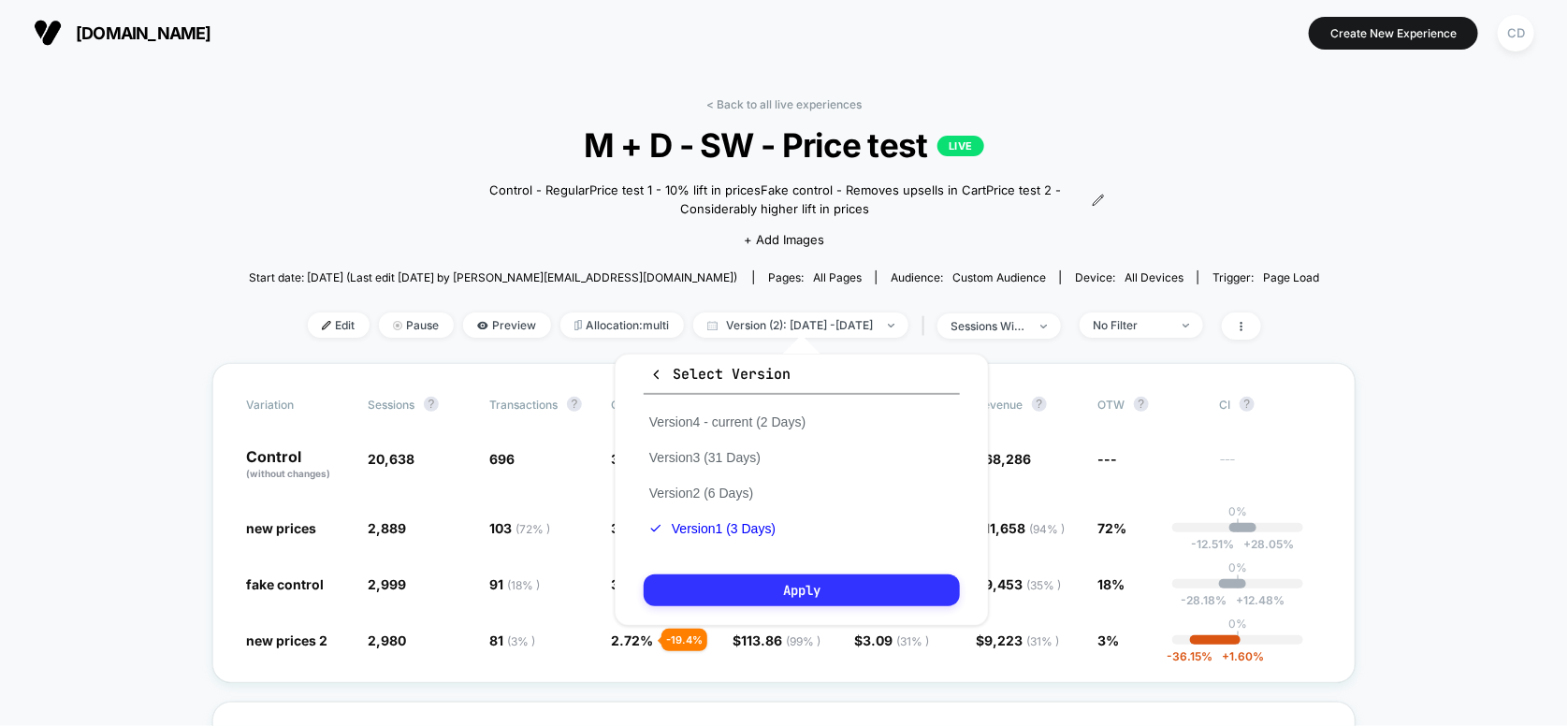
click at [741, 593] on button "Apply" at bounding box center [802, 590] width 316 height 32
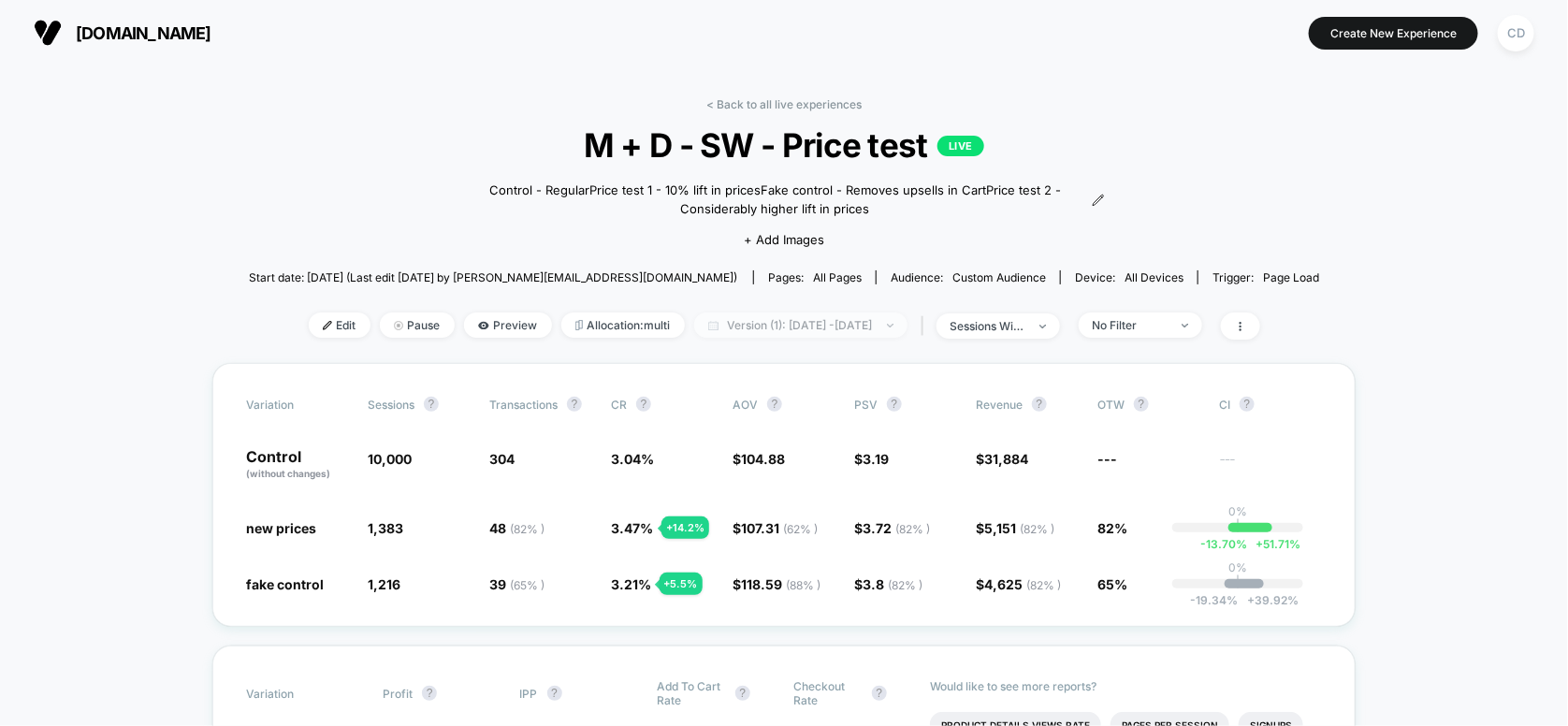
click at [772, 328] on span "Version (1): [DATE] - [DATE]" at bounding box center [801, 325] width 213 height 25
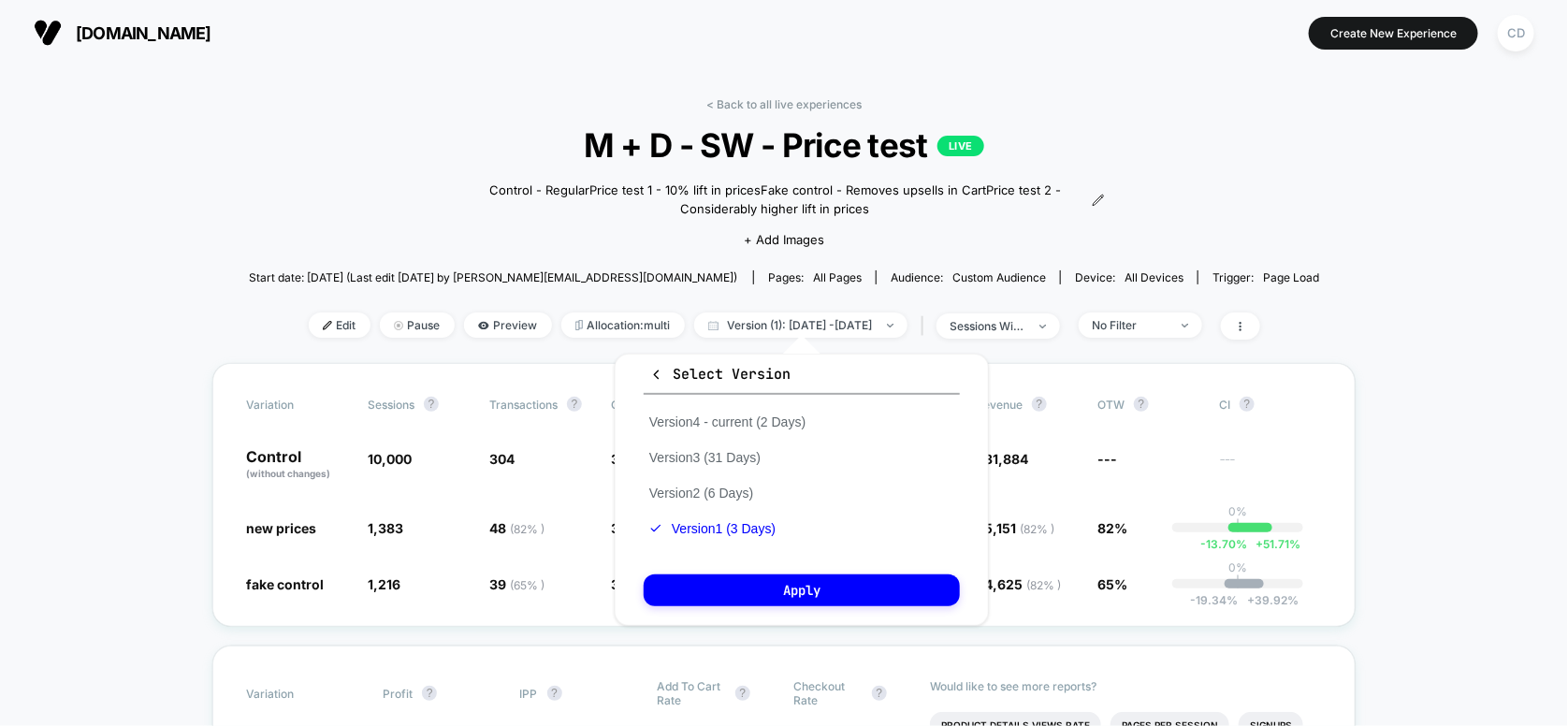
click at [647, 372] on button "Select Version" at bounding box center [802, 380] width 316 height 31
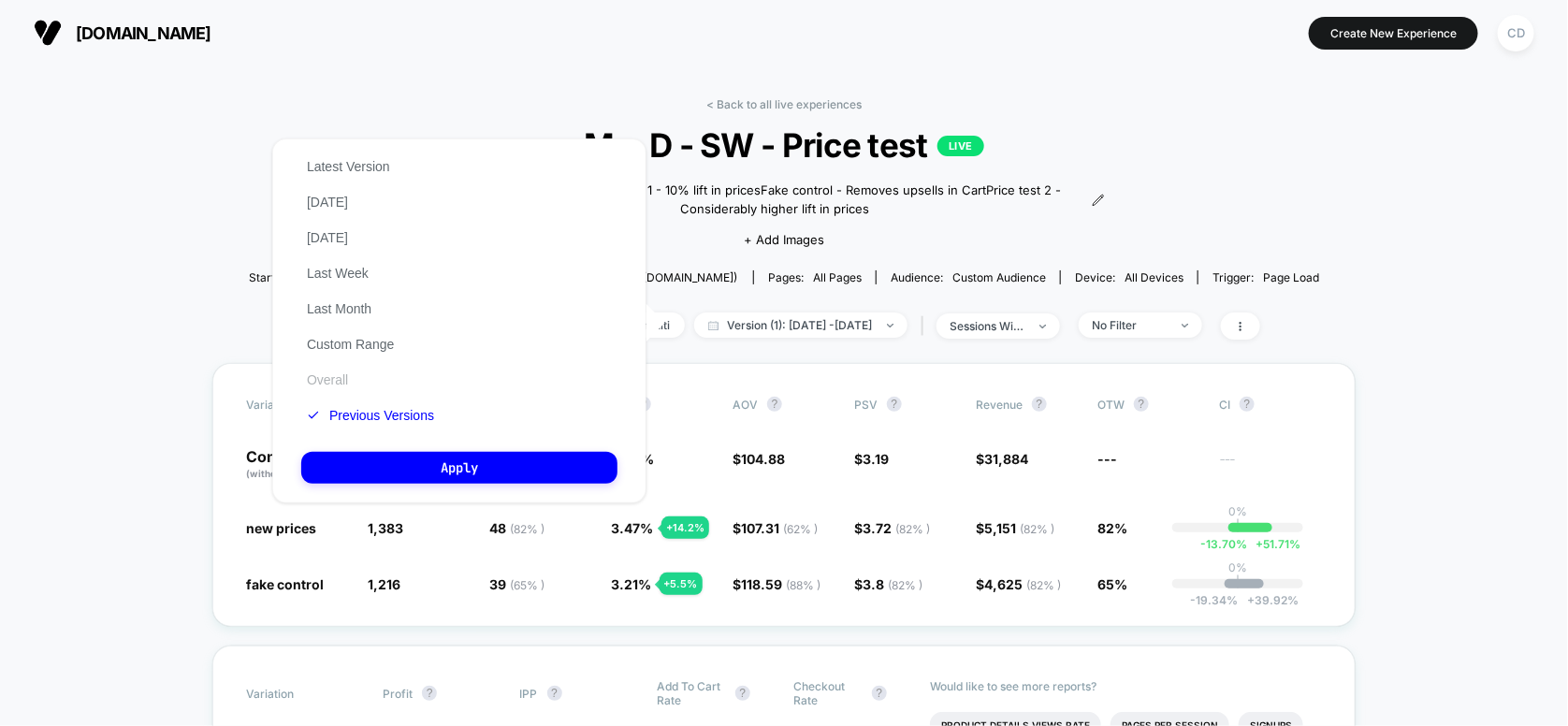
click at [345, 388] on button "Overall" at bounding box center [327, 380] width 53 height 17
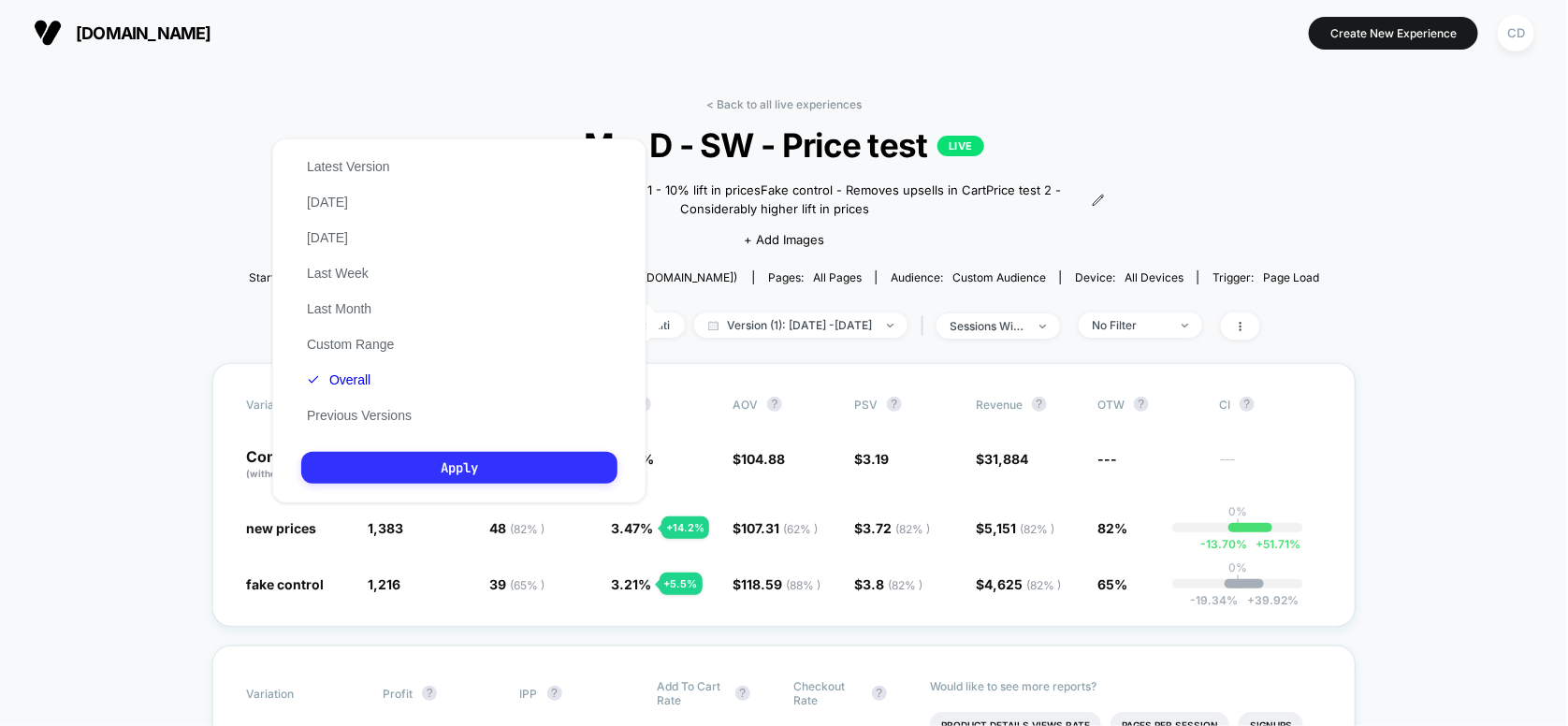
click at [408, 462] on button "Apply" at bounding box center [459, 467] width 316 height 32
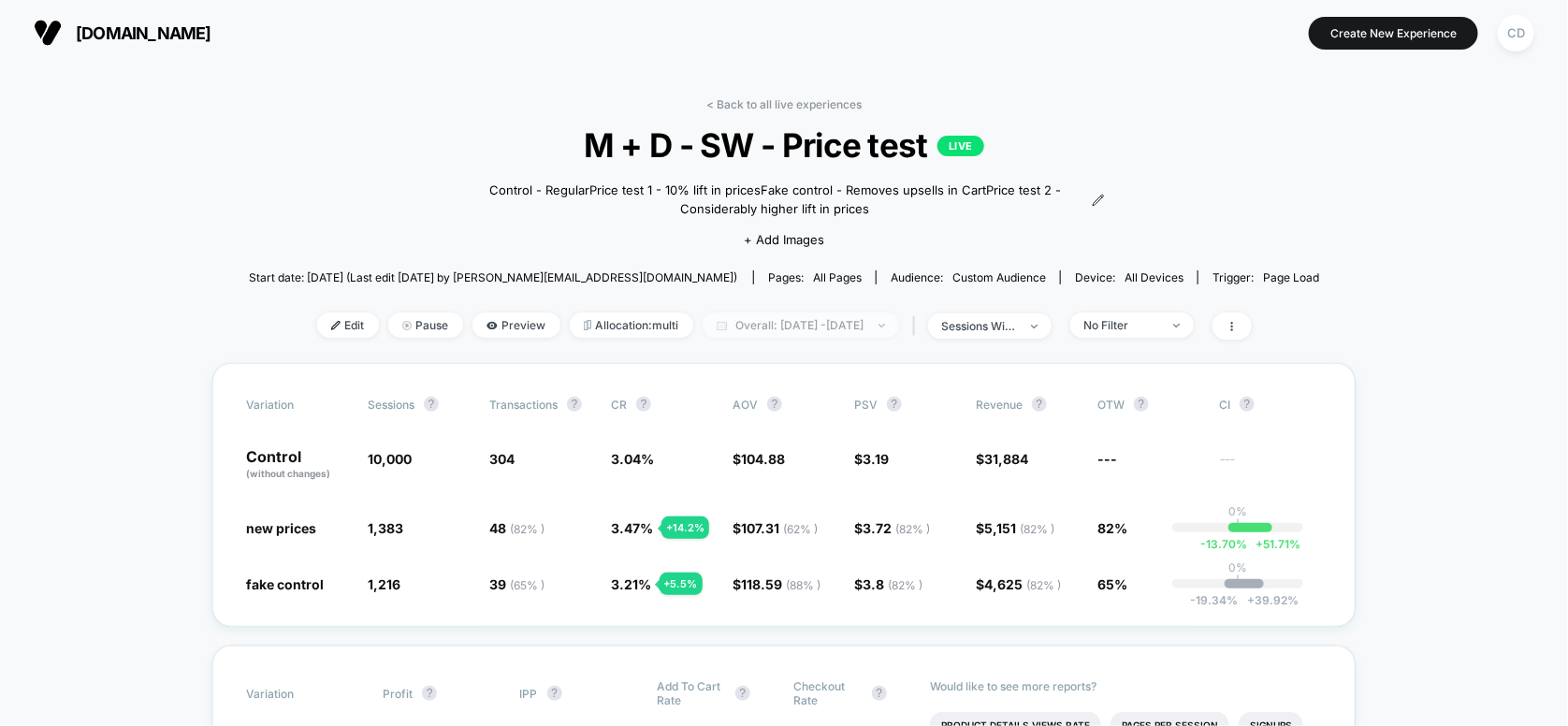
click at [768, 332] on span "Overall: [DATE] - [DATE]" at bounding box center [801, 325] width 197 height 25
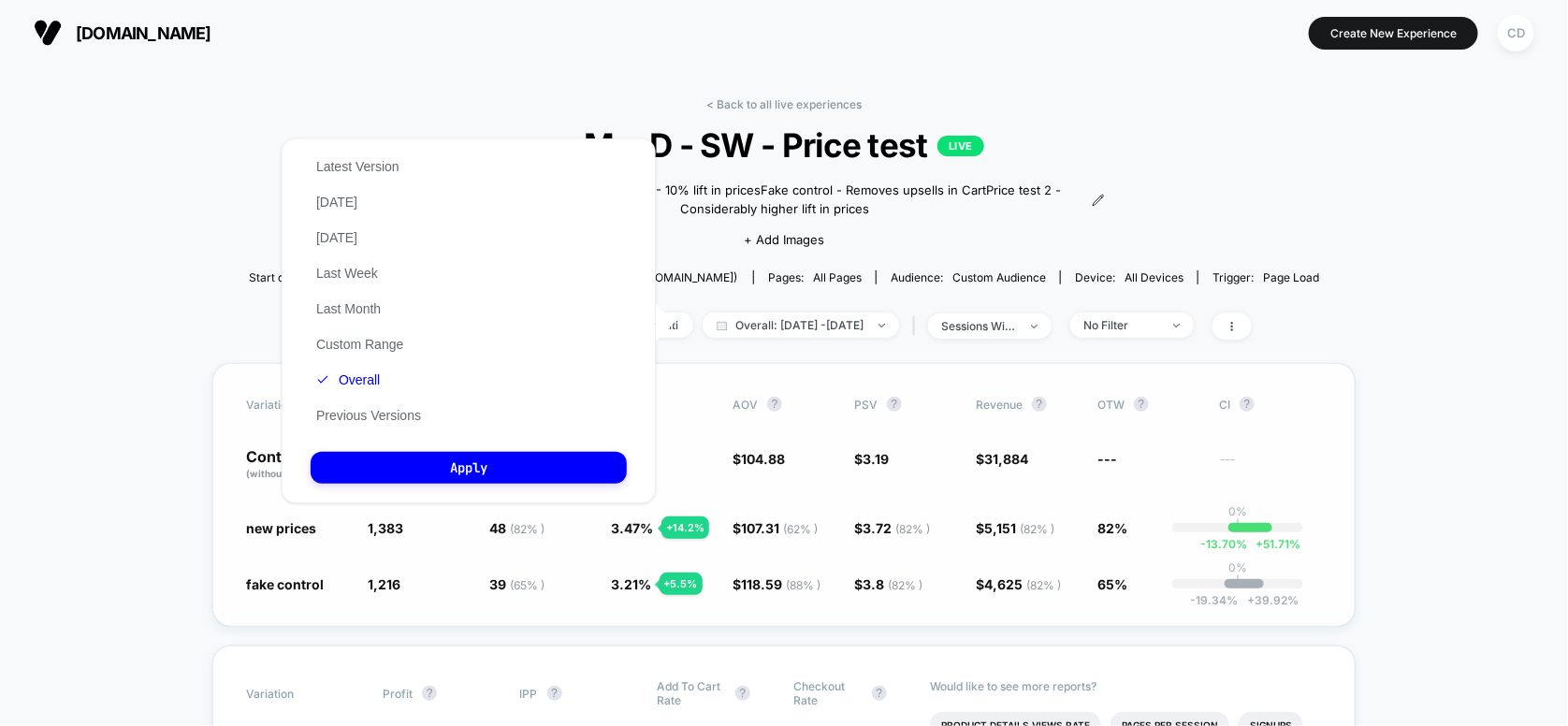
click at [480, 471] on button "Apply" at bounding box center [469, 467] width 316 height 32
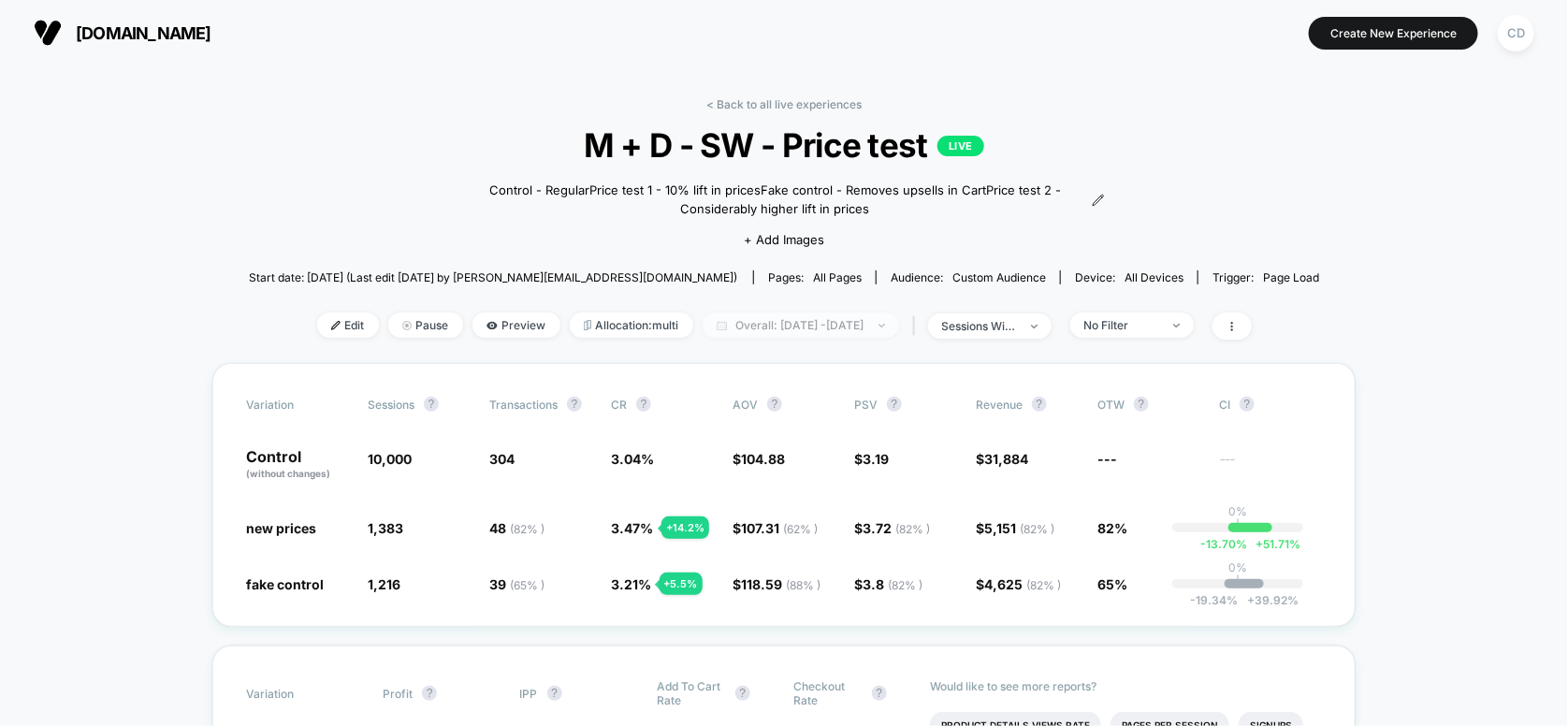
click at [757, 321] on span "Overall: [DATE] - [DATE]" at bounding box center [801, 325] width 197 height 25
select select "*"
select select "****"
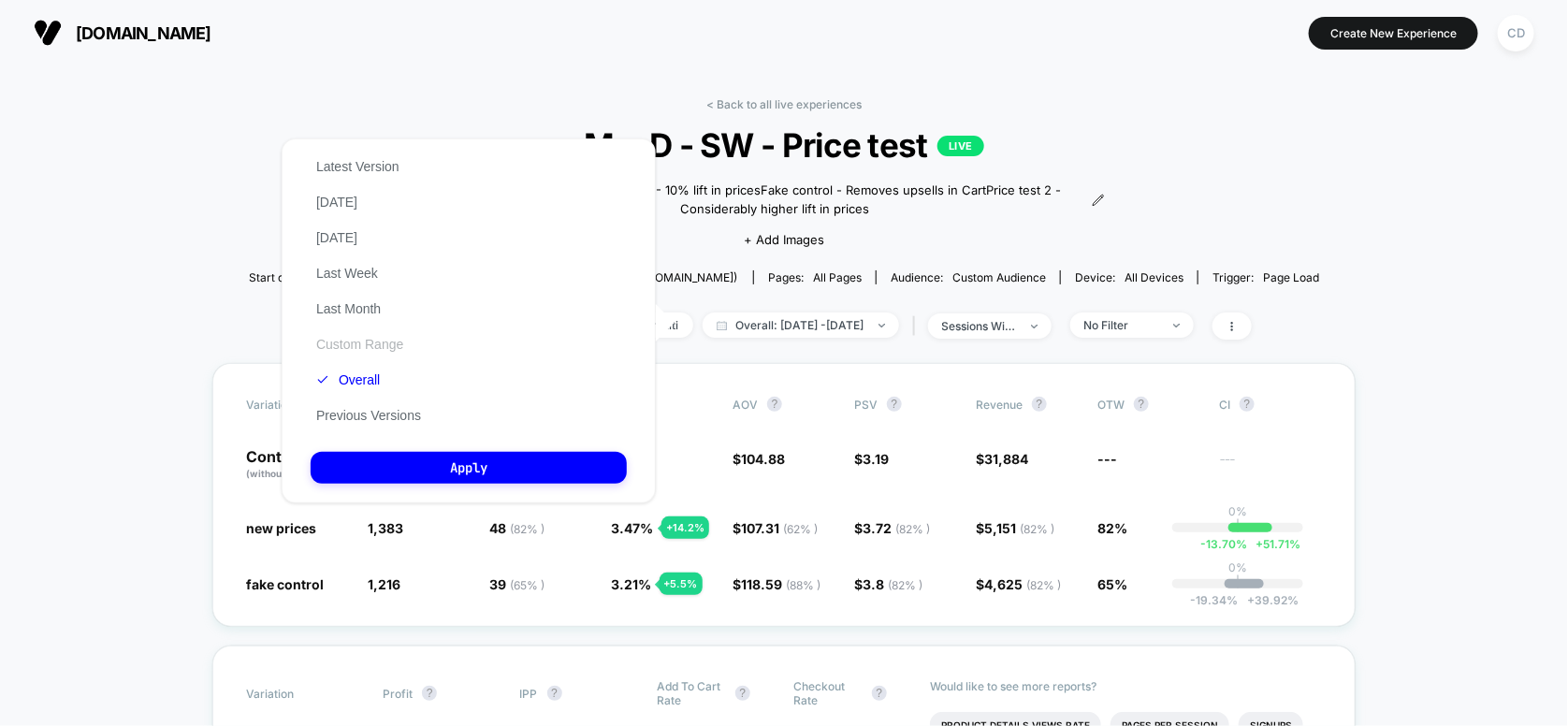
click at [353, 348] on button "Custom Range" at bounding box center [360, 344] width 98 height 17
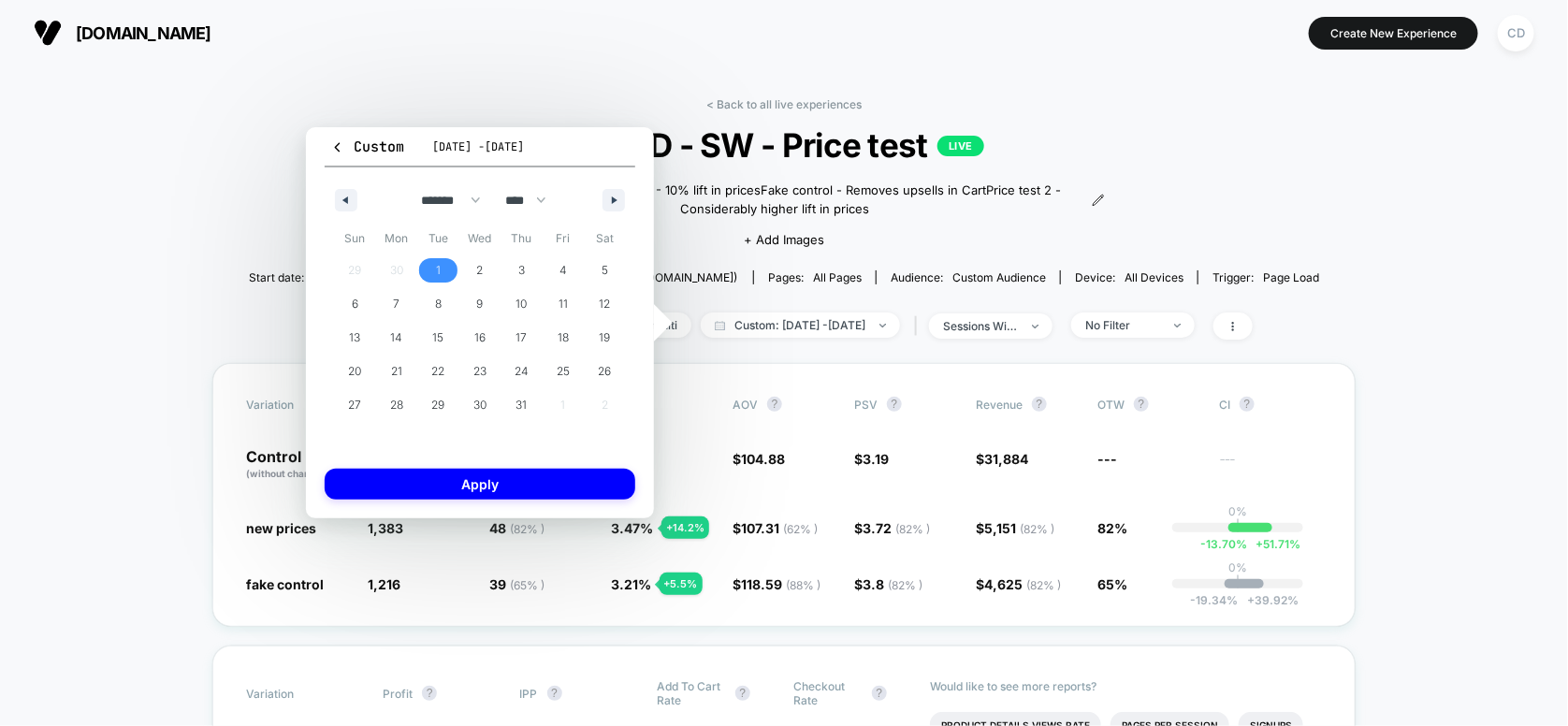
click at [433, 272] on span "1" at bounding box center [438, 269] width 42 height 24
click at [617, 200] on icon "button" at bounding box center [617, 200] width 10 height 8
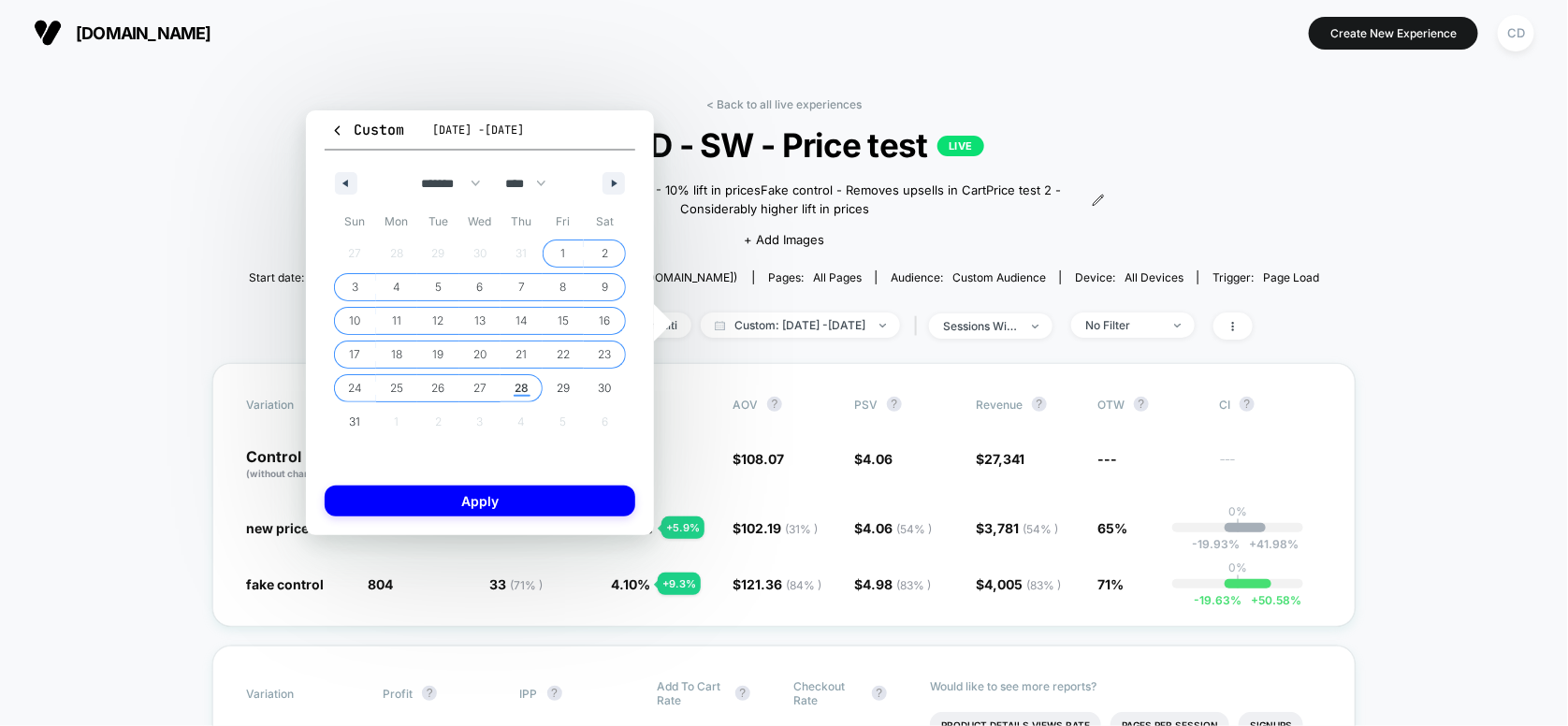
click at [515, 387] on span "28" at bounding box center [522, 387] width 14 height 34
select select "*"
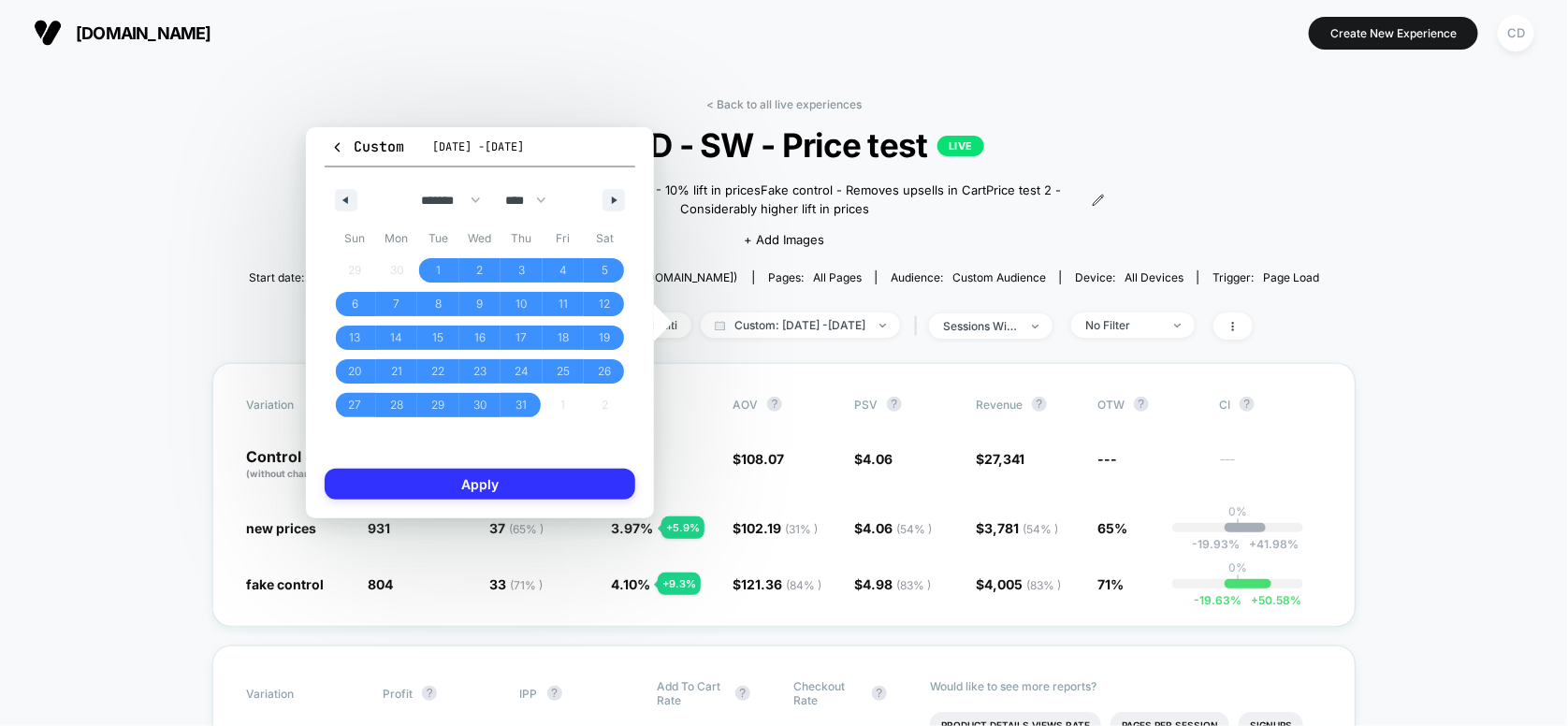
click at [501, 481] on button "Apply" at bounding box center [480, 484] width 311 height 31
